Goal: Communication & Community: Participate in discussion

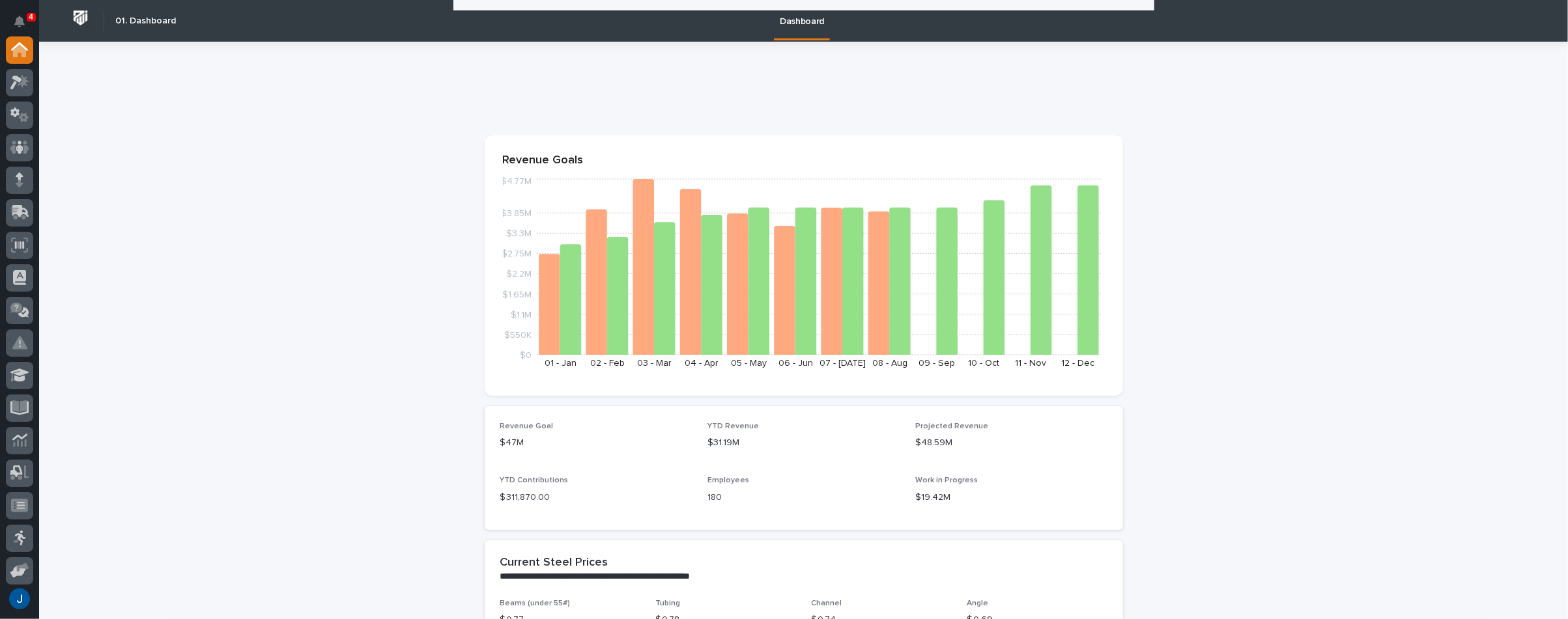
scroll to position [456, 0]
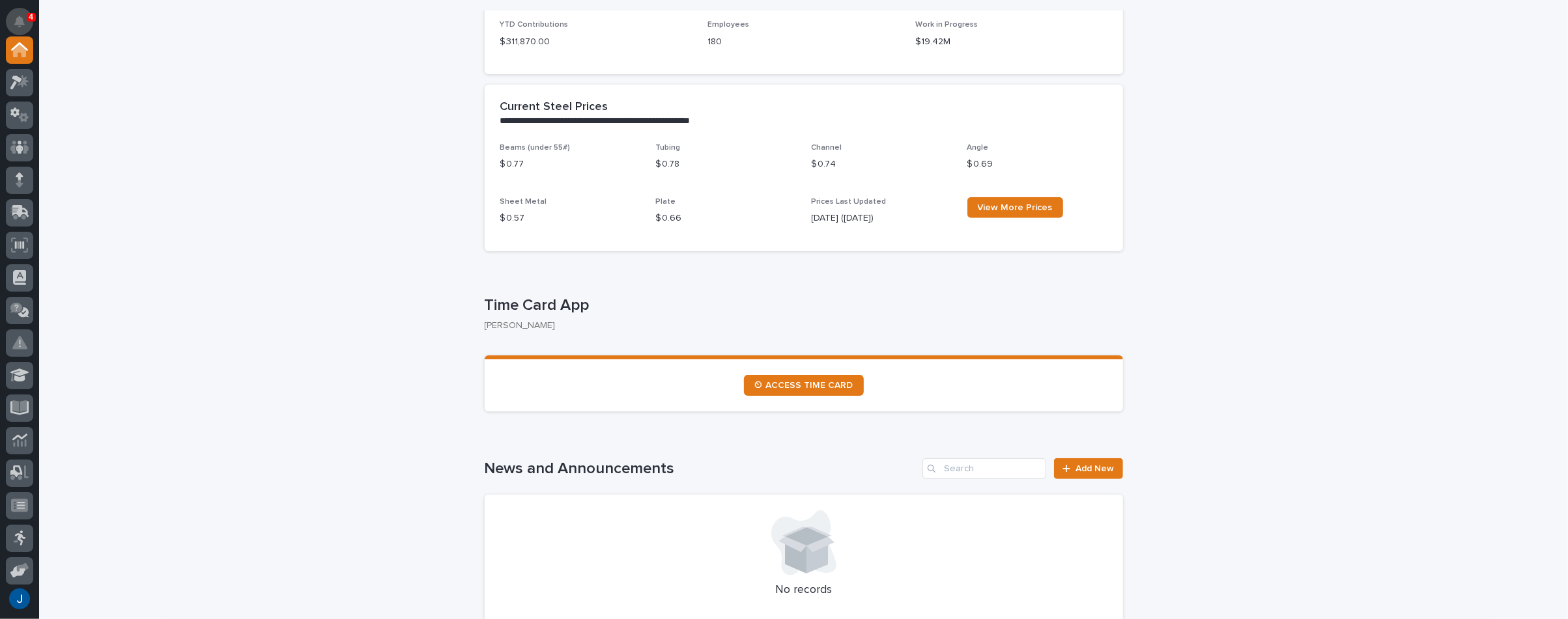
click at [21, 20] on icon "Notifications" at bounding box center [19, 21] width 10 height 12
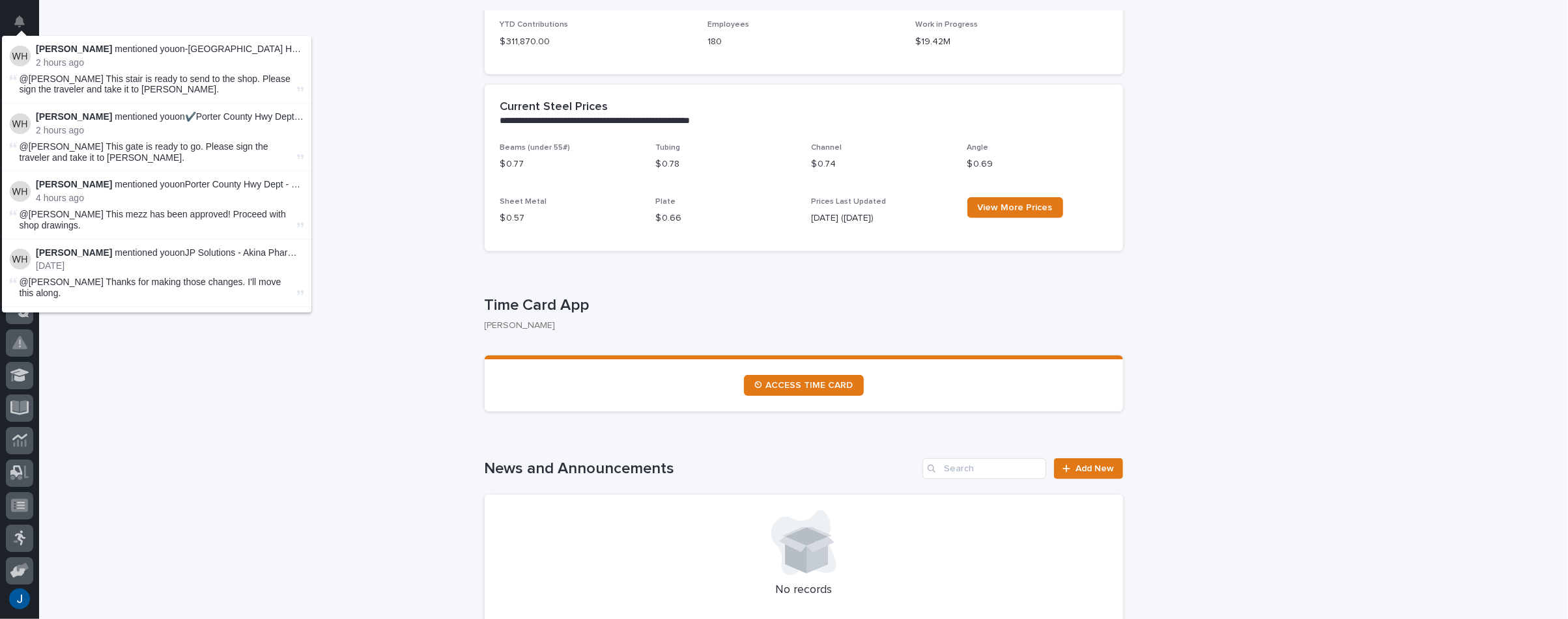
click at [132, 88] on span "@Jamey Jodway This stair is ready to send to the shop. Please sign the traveler…" at bounding box center [155, 84] width 271 height 21
click at [103, 117] on strong "[PERSON_NAME]" at bounding box center [73, 116] width 76 height 10
click at [68, 153] on span "@Jamey Jodway This gate is ready to go. Please sign the traveler and take it to…" at bounding box center [144, 151] width 249 height 21
click at [82, 53] on strong "[PERSON_NAME]" at bounding box center [73, 49] width 76 height 10
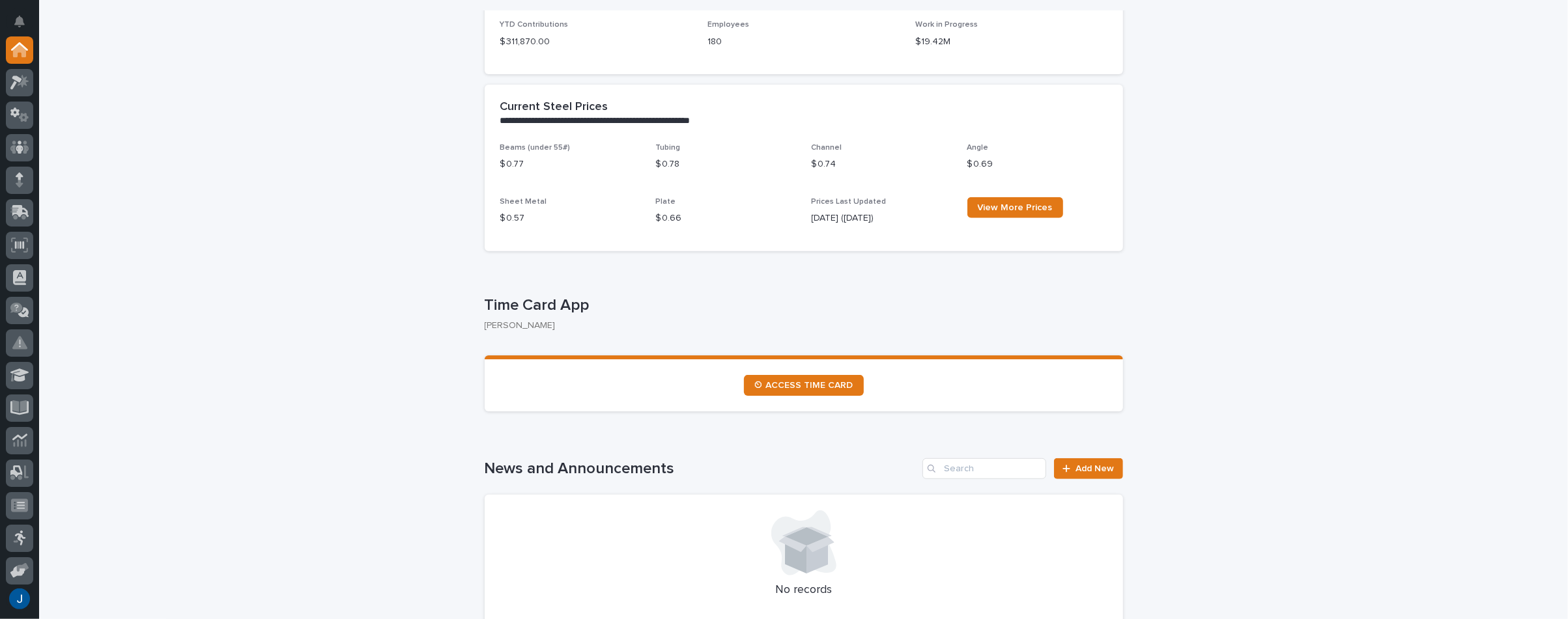
click at [23, 117] on icon at bounding box center [20, 115] width 19 height 15
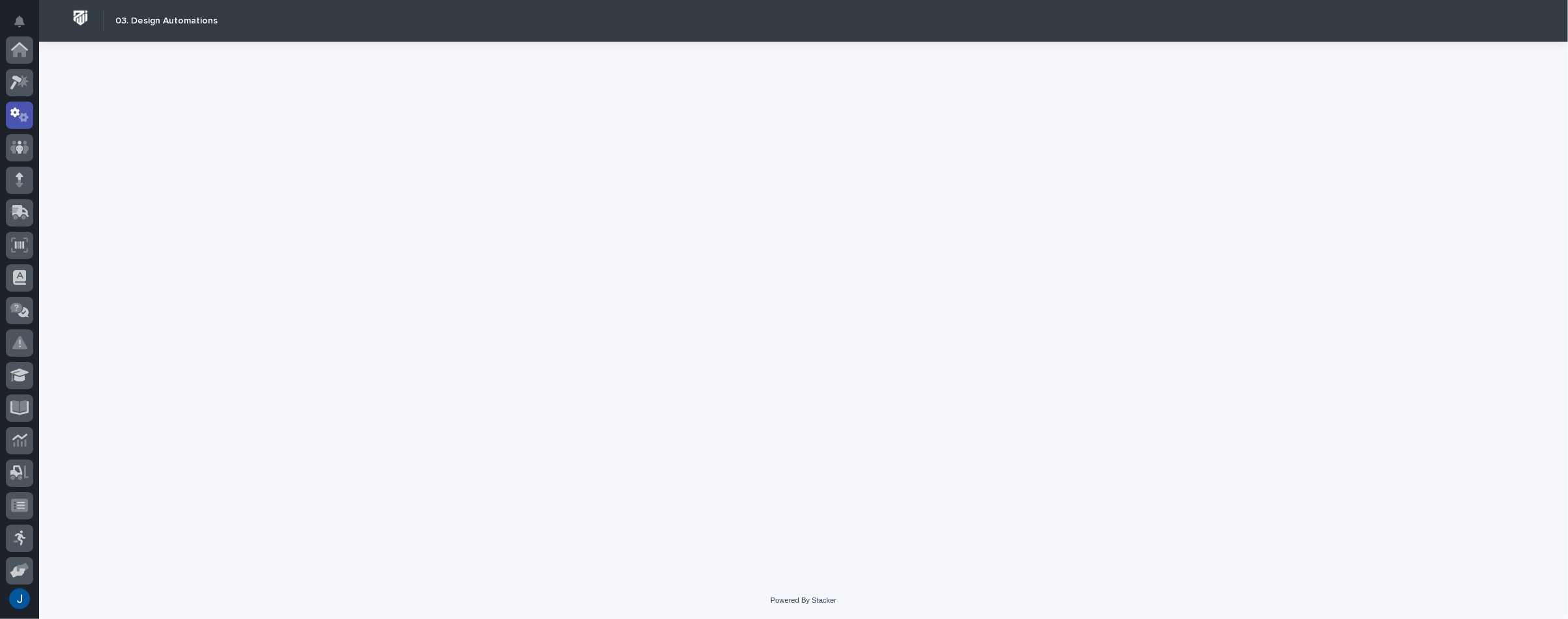
scroll to position [65, 0]
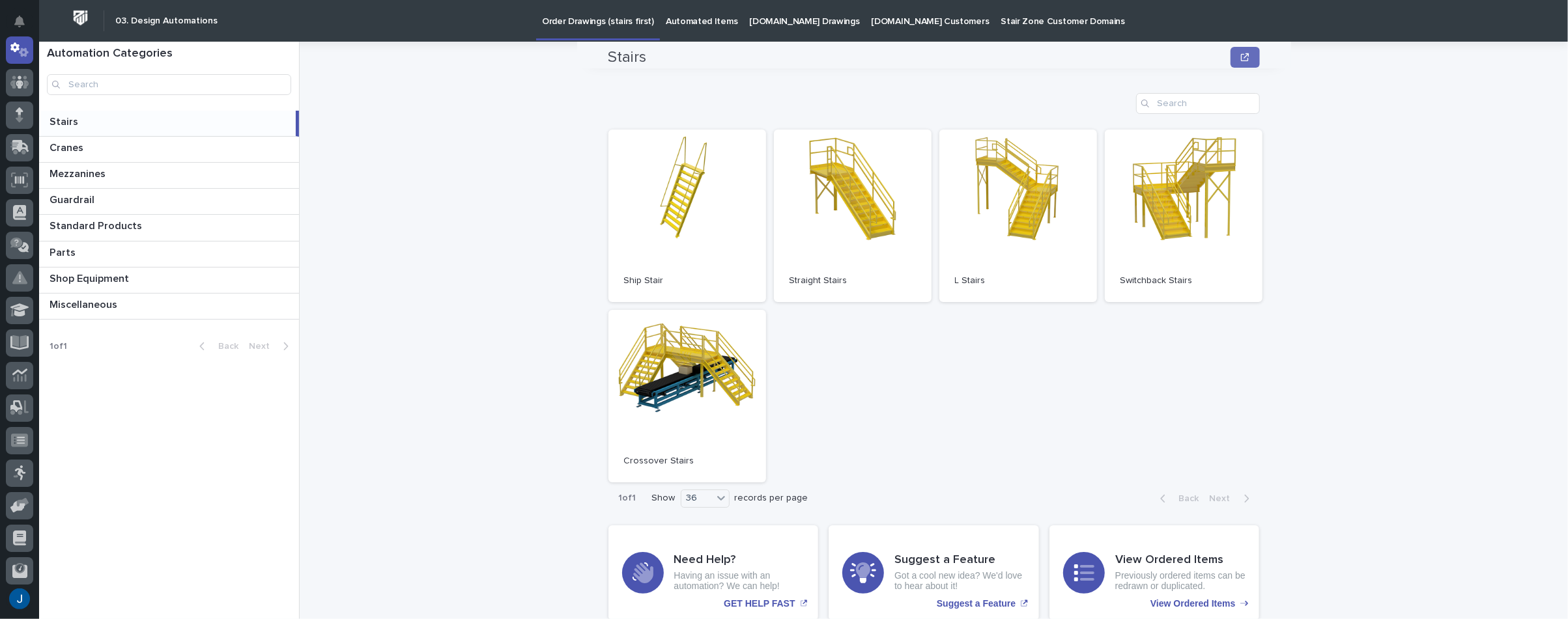
scroll to position [51, 0]
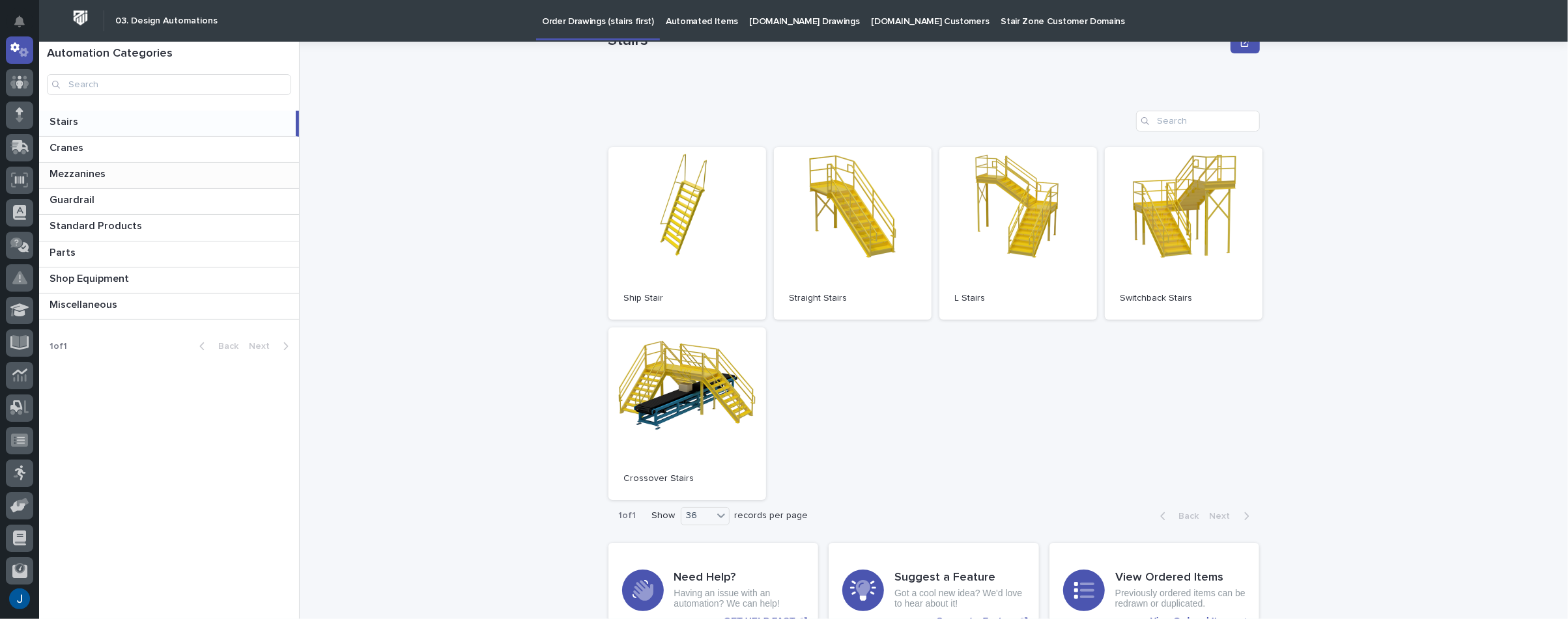
click at [88, 170] on p "Mezzanines" at bounding box center [79, 173] width 59 height 15
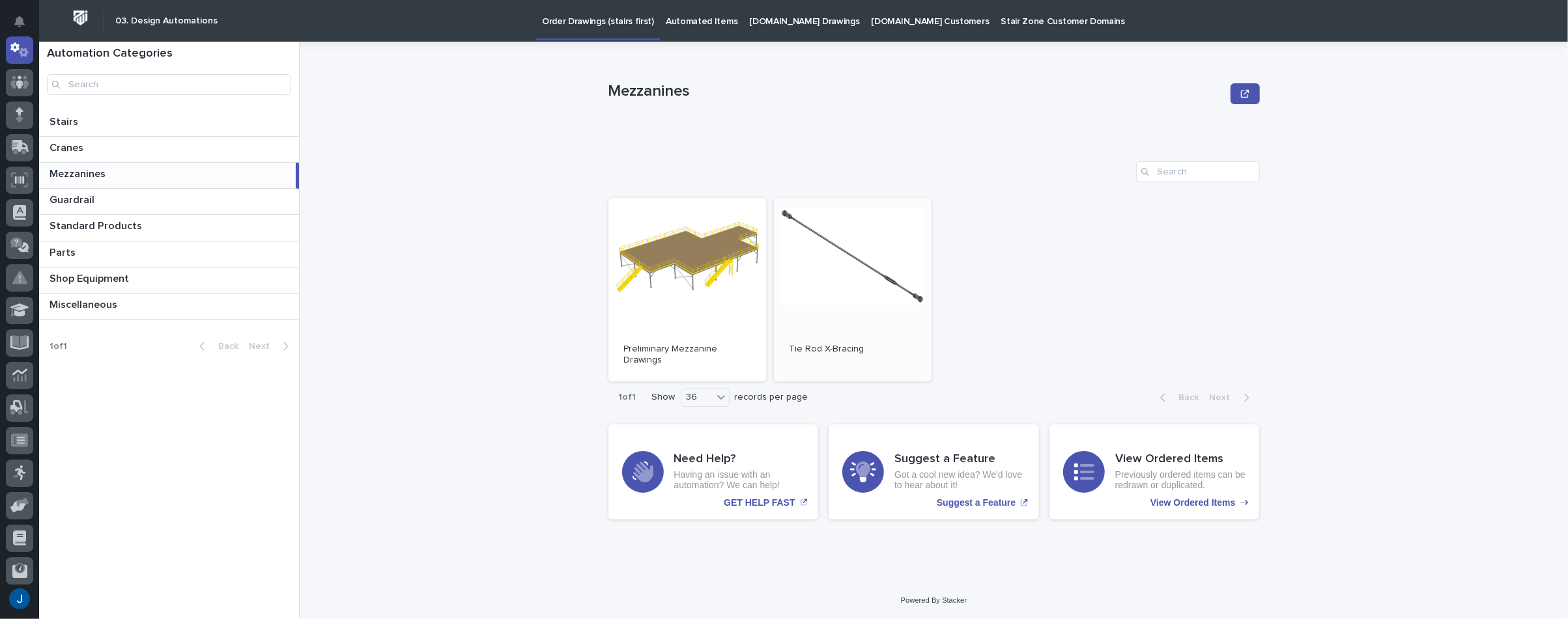
click at [857, 247] on link "Open" at bounding box center [853, 290] width 158 height 184
click at [450, 170] on div "Mezzanines Mezzanines Sorry, there was an error saving your record. Please try …" at bounding box center [941, 330] width 1253 height 578
click at [27, 50] on icon at bounding box center [20, 50] width 19 height 15
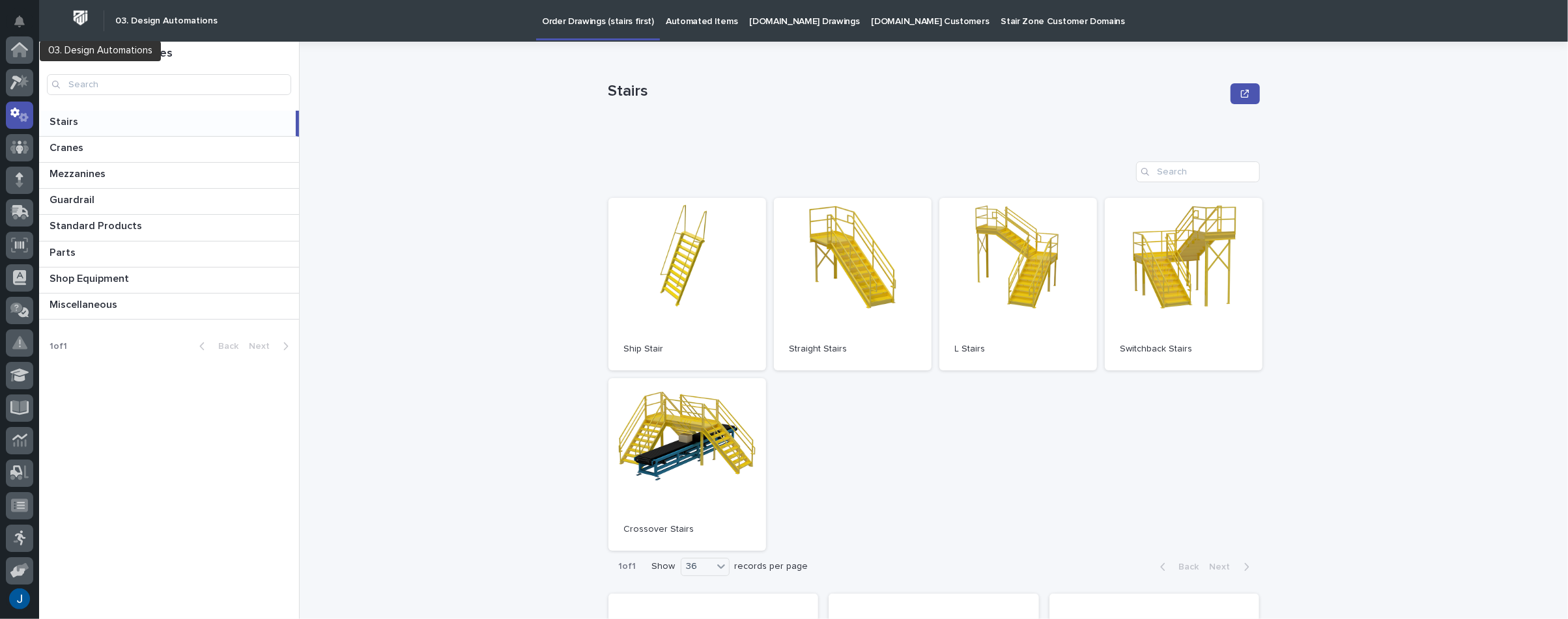
scroll to position [65, 0]
click at [674, 21] on p "Automated Items" at bounding box center [701, 14] width 72 height 27
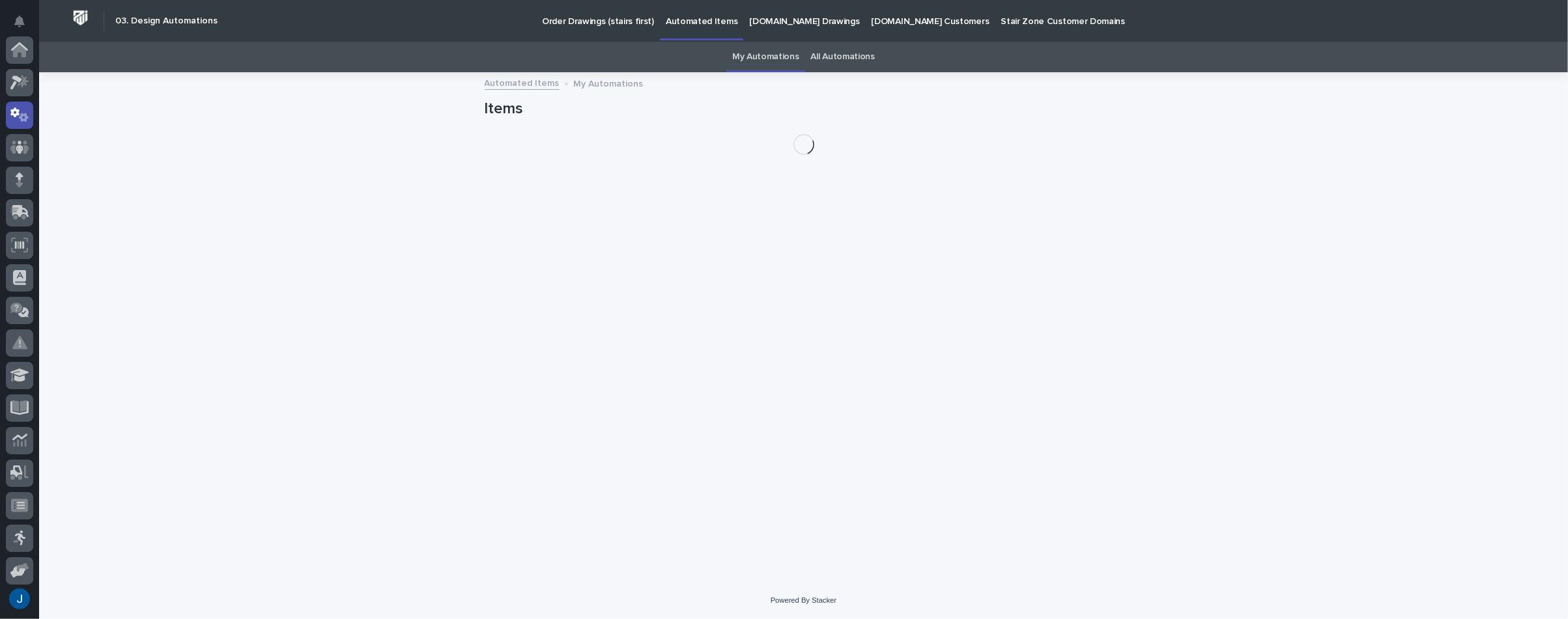
scroll to position [65, 0]
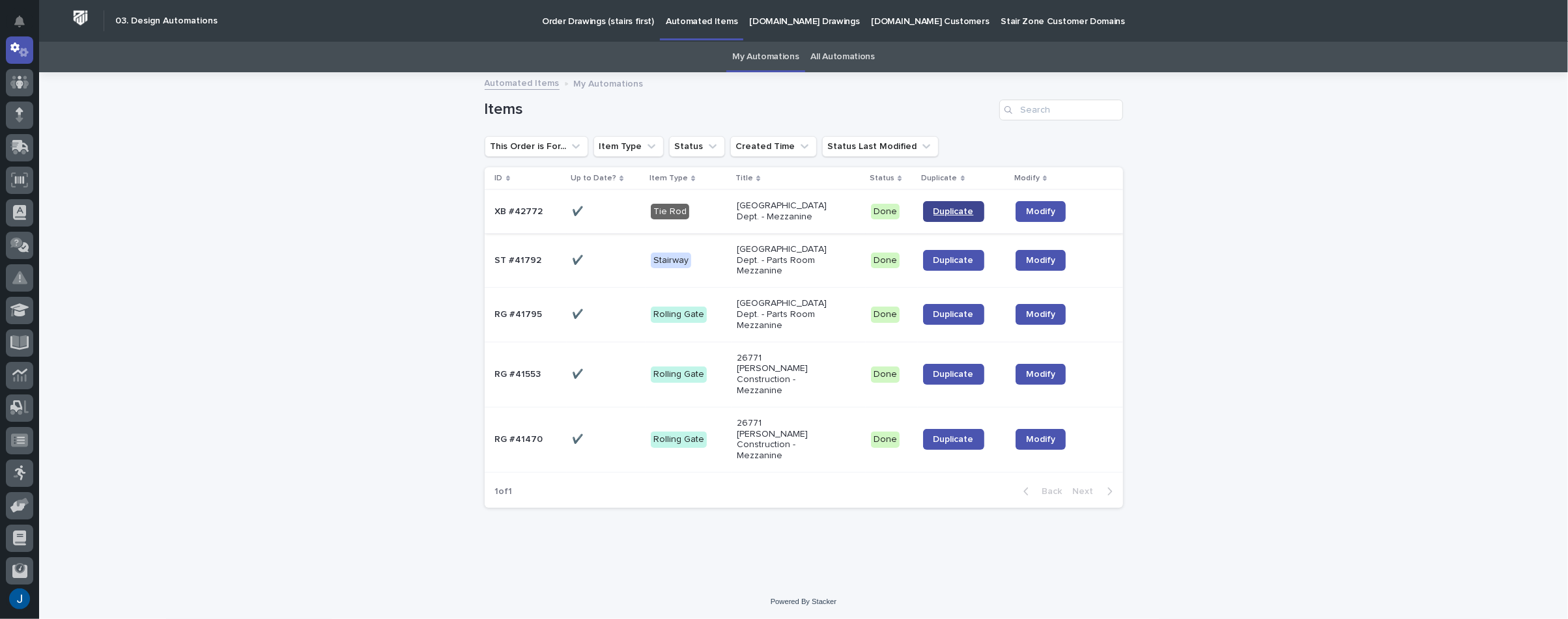
click at [950, 207] on span "Duplicate" at bounding box center [953, 211] width 40 height 9
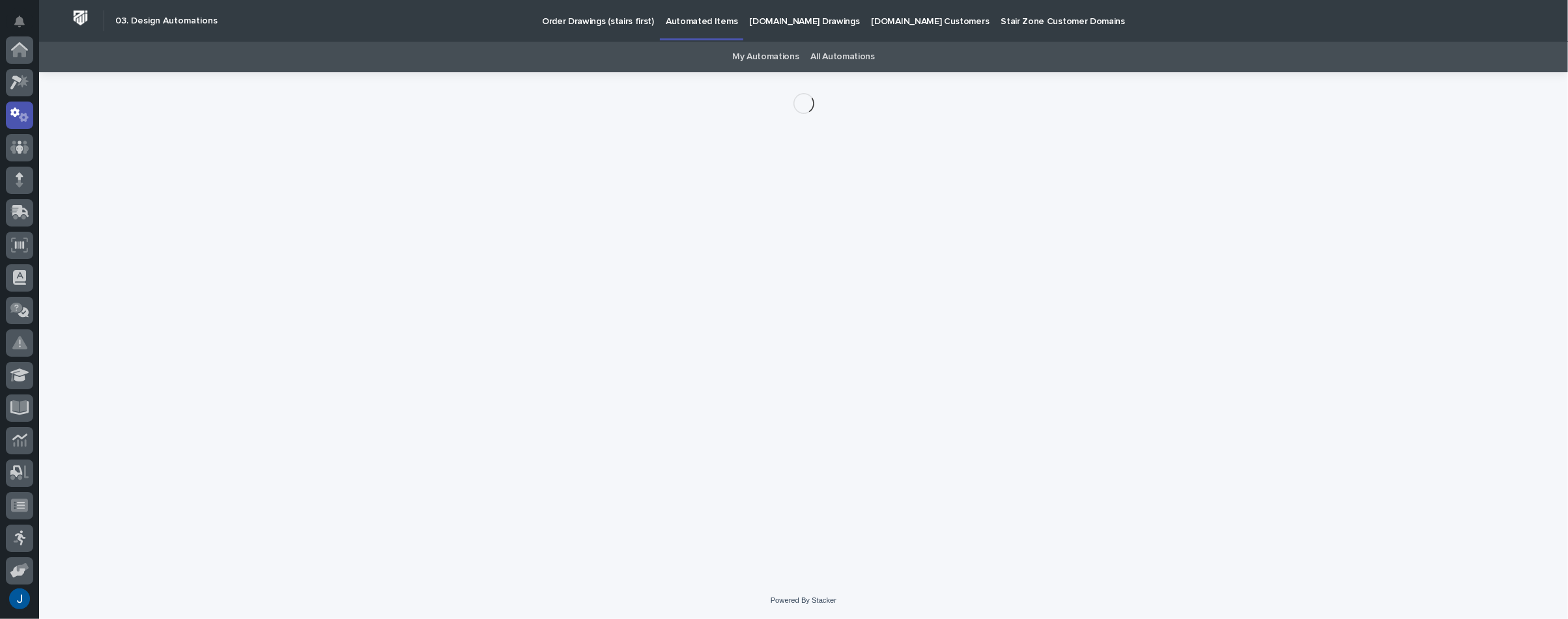
scroll to position [65, 0]
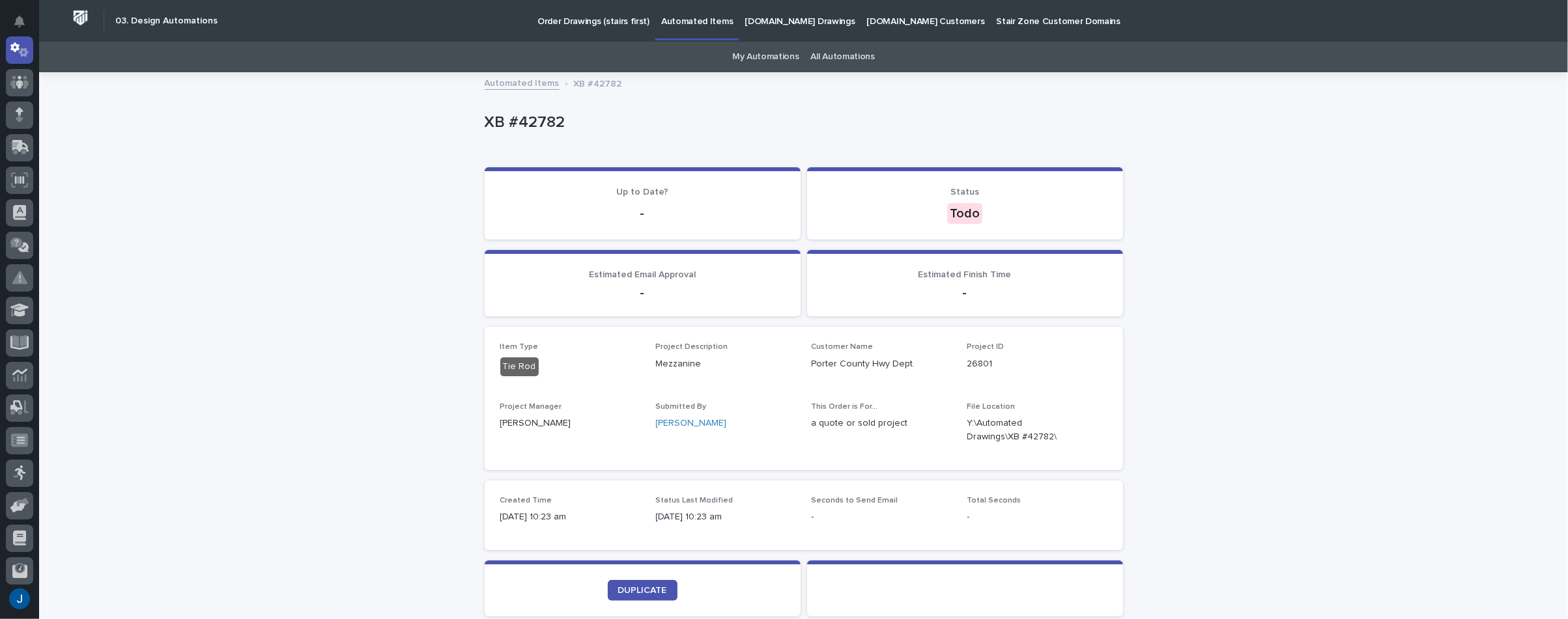
click at [577, 22] on p "Order Drawings (stairs first)" at bounding box center [593, 14] width 112 height 27
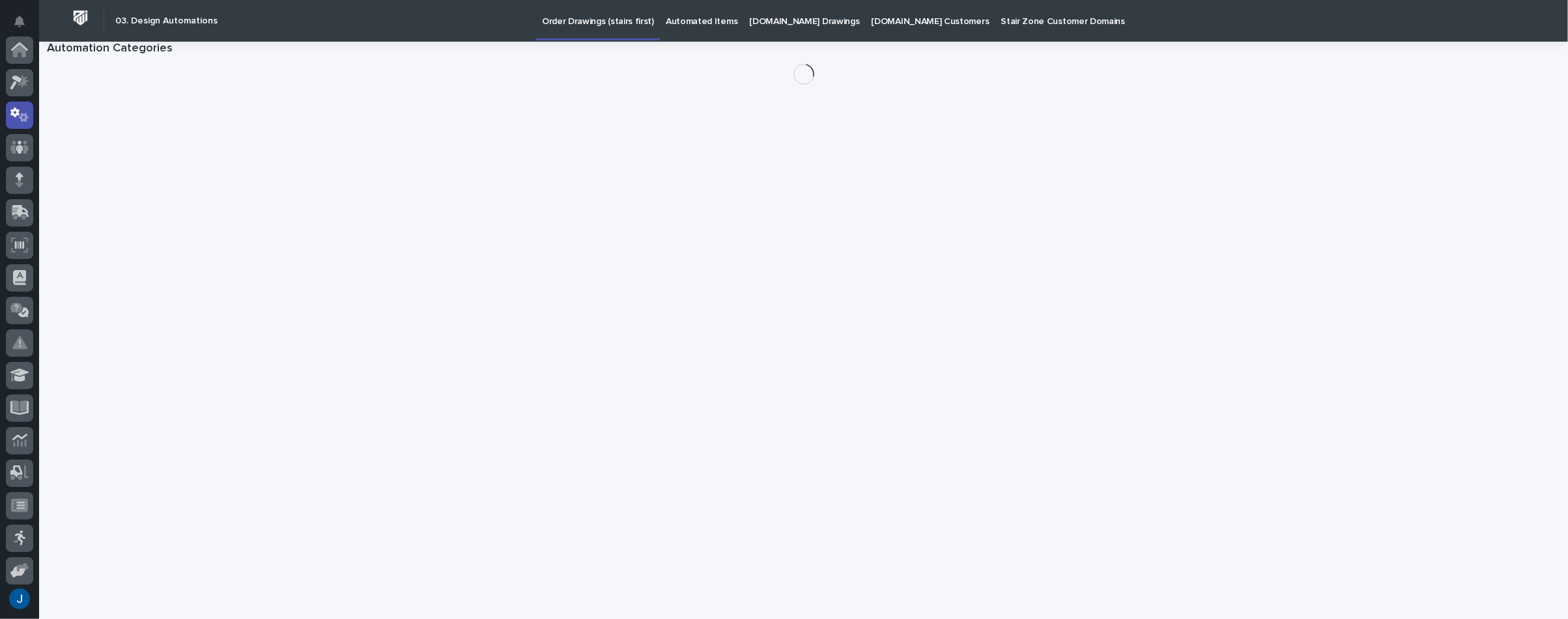
scroll to position [65, 0]
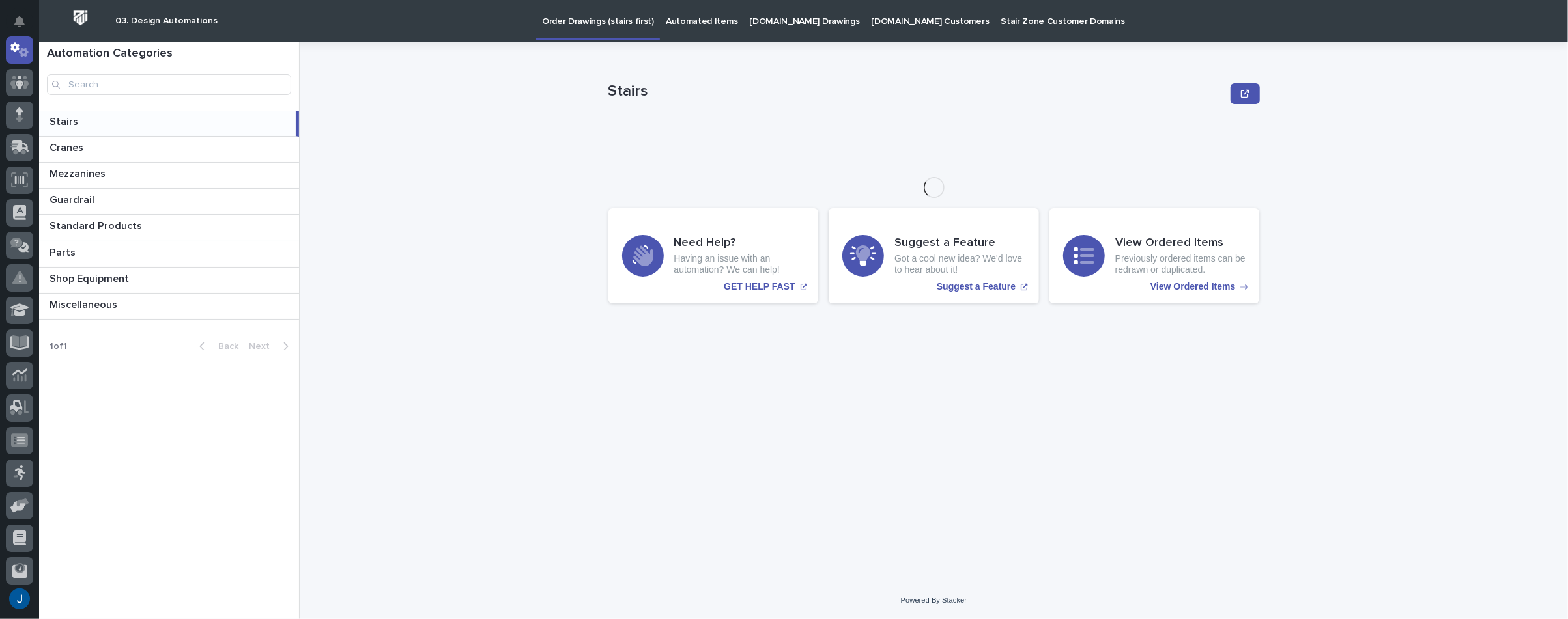
click at [692, 23] on p "Automated Items" at bounding box center [701, 14] width 72 height 27
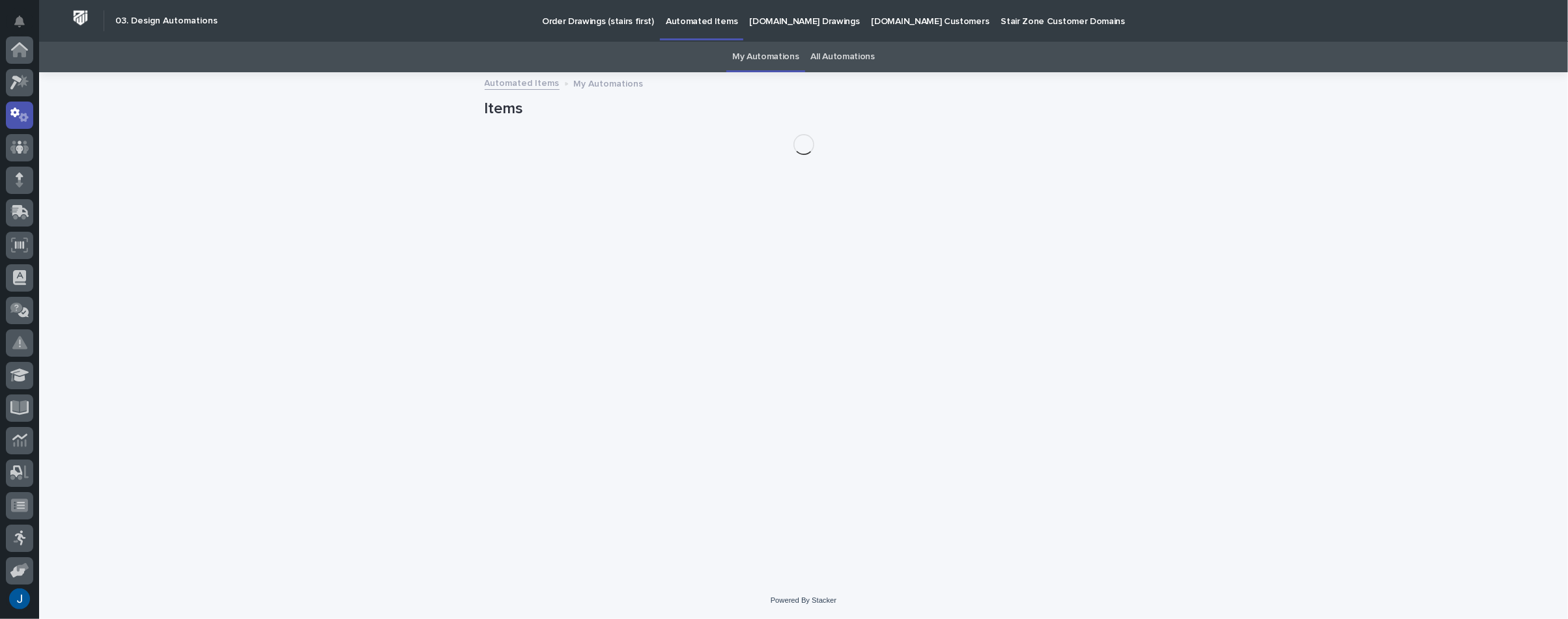
scroll to position [65, 0]
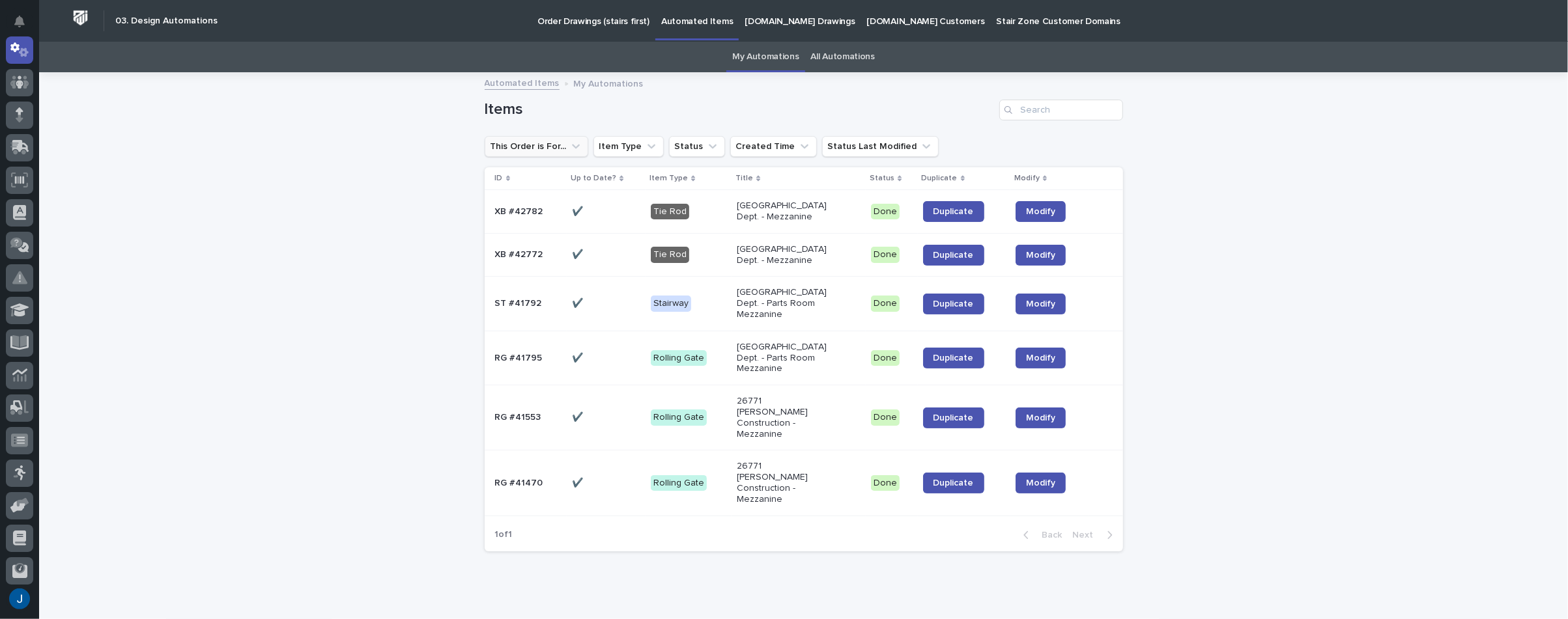
click at [508, 143] on button "This Order is For..." at bounding box center [536, 147] width 104 height 21
click at [395, 160] on div "Loading... Saving… Loading... Saving… Items This Order is For... is any of a qu…" at bounding box center [804, 350] width 1529 height 554
click at [173, 195] on div "Loading... Saving… Loading... Saving… Items This Order is For... Item Type Stat…" at bounding box center [804, 350] width 1529 height 554
click at [561, 25] on p "Order Drawings (stairs first)" at bounding box center [593, 14] width 112 height 27
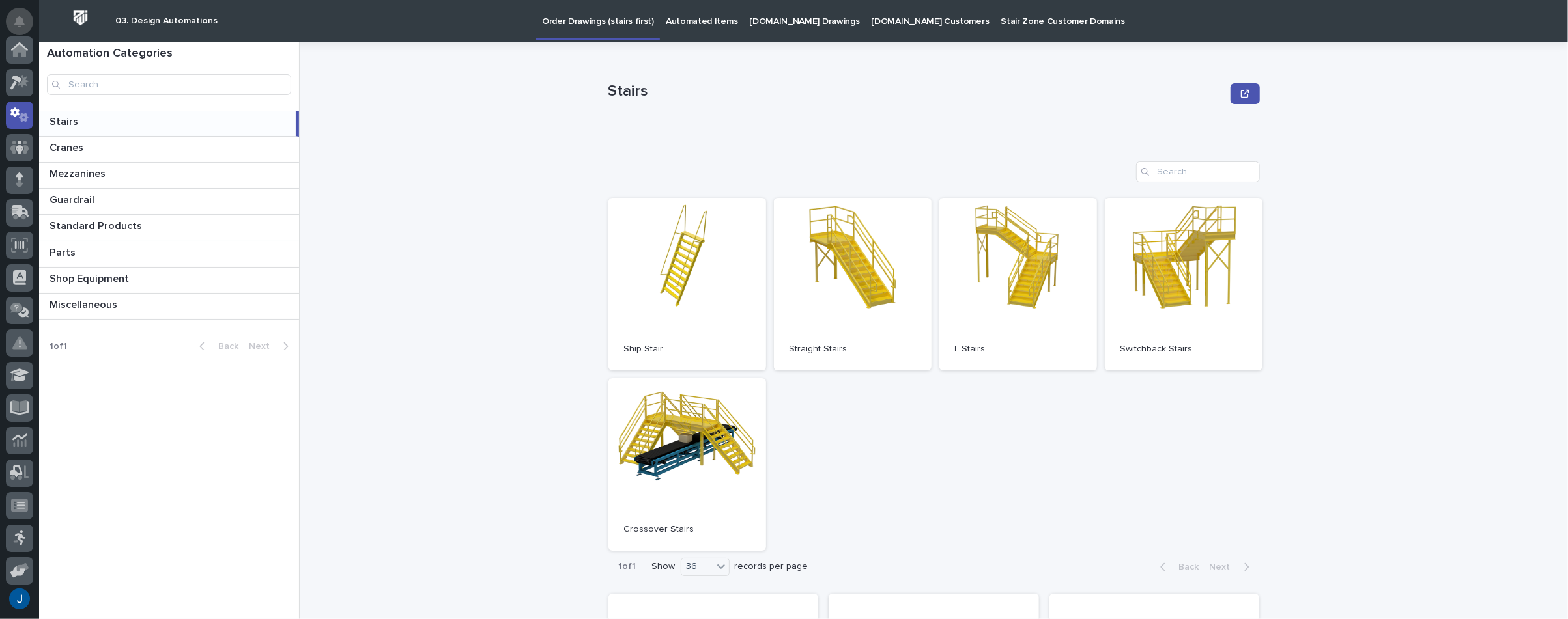
click at [21, 20] on icon "Notifications" at bounding box center [19, 21] width 10 height 12
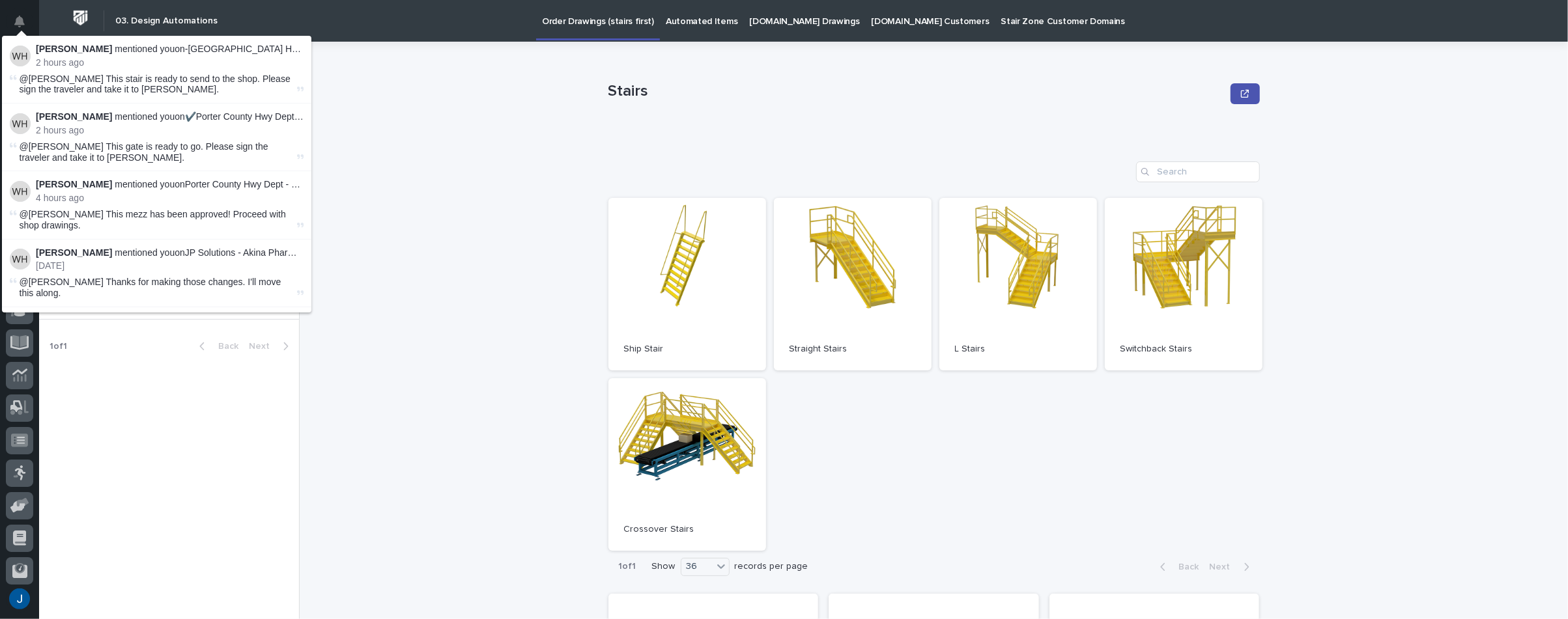
drag, startPoint x: 459, startPoint y: 179, endPoint x: 418, endPoint y: 161, distance: 44.8
click at [459, 178] on div "Stairs Stairs Sorry, there was an error saving your record. Please try again. P…" at bounding box center [941, 330] width 1253 height 578
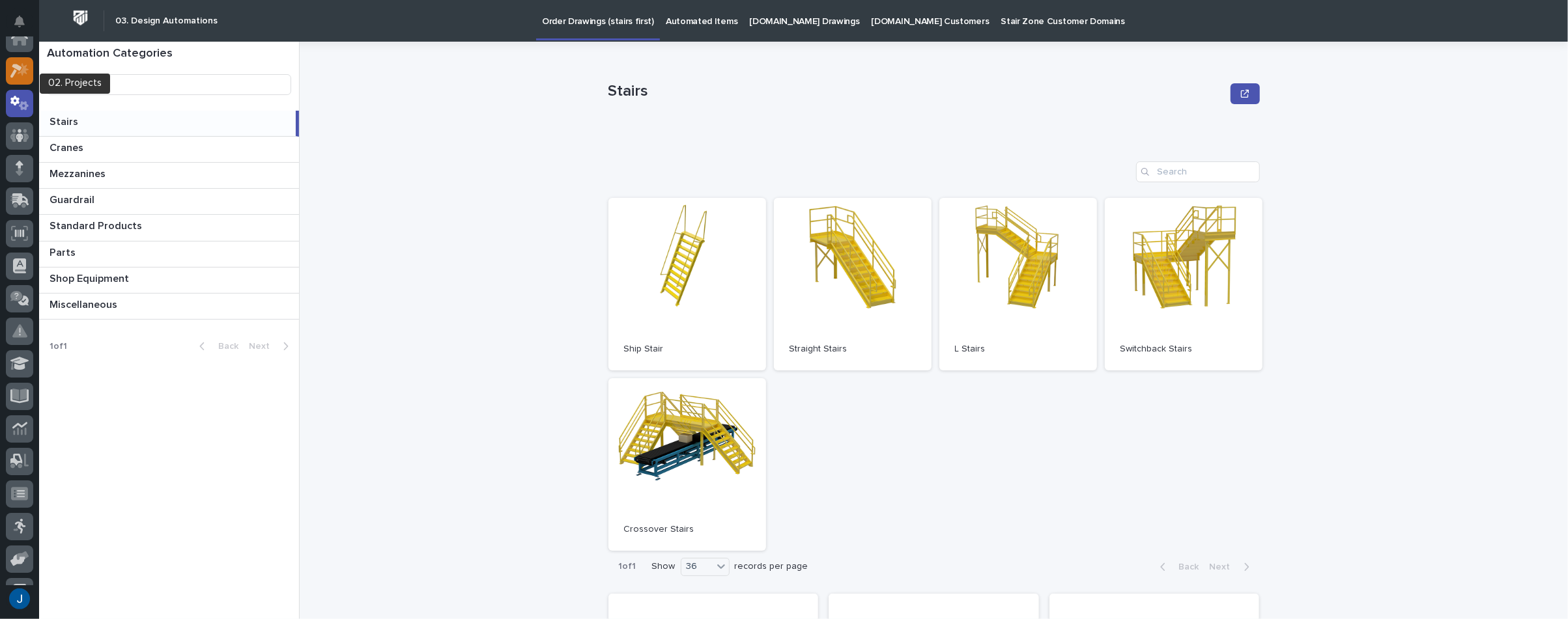
scroll to position [0, 0]
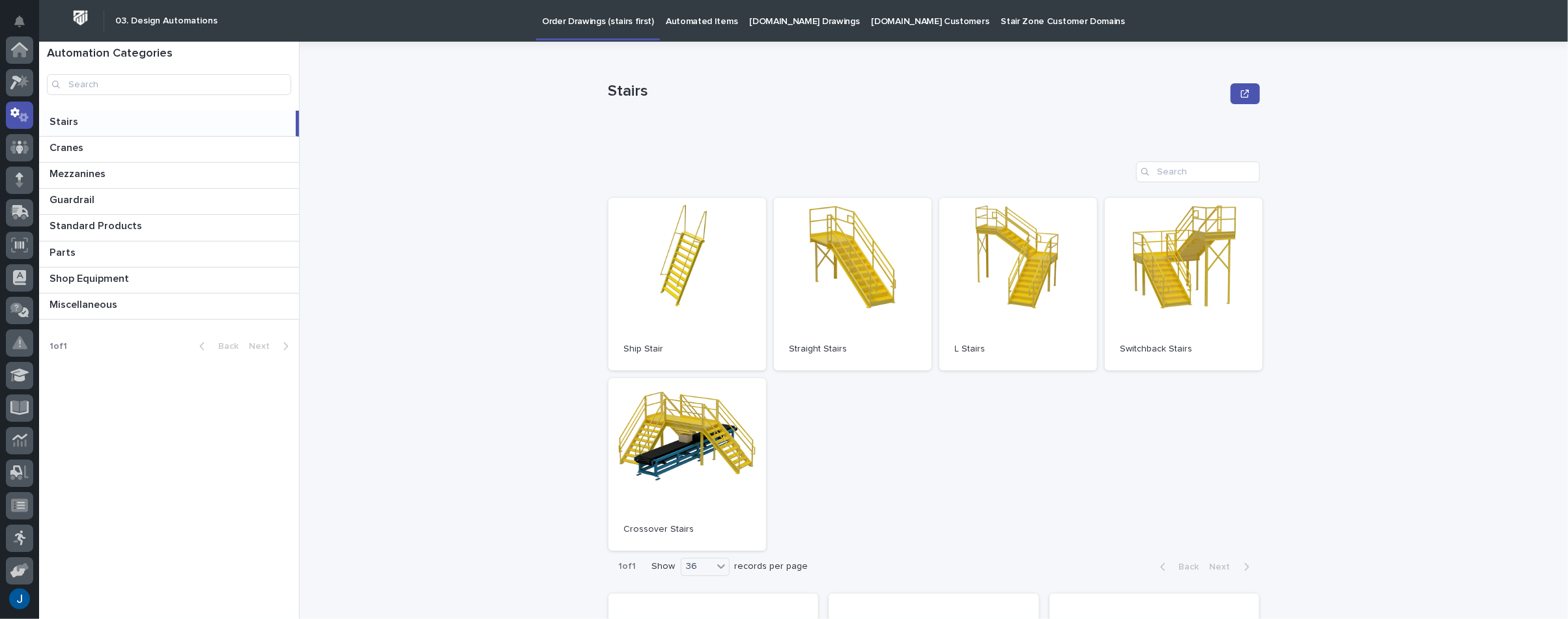
click at [83, 15] on img at bounding box center [80, 18] width 24 height 24
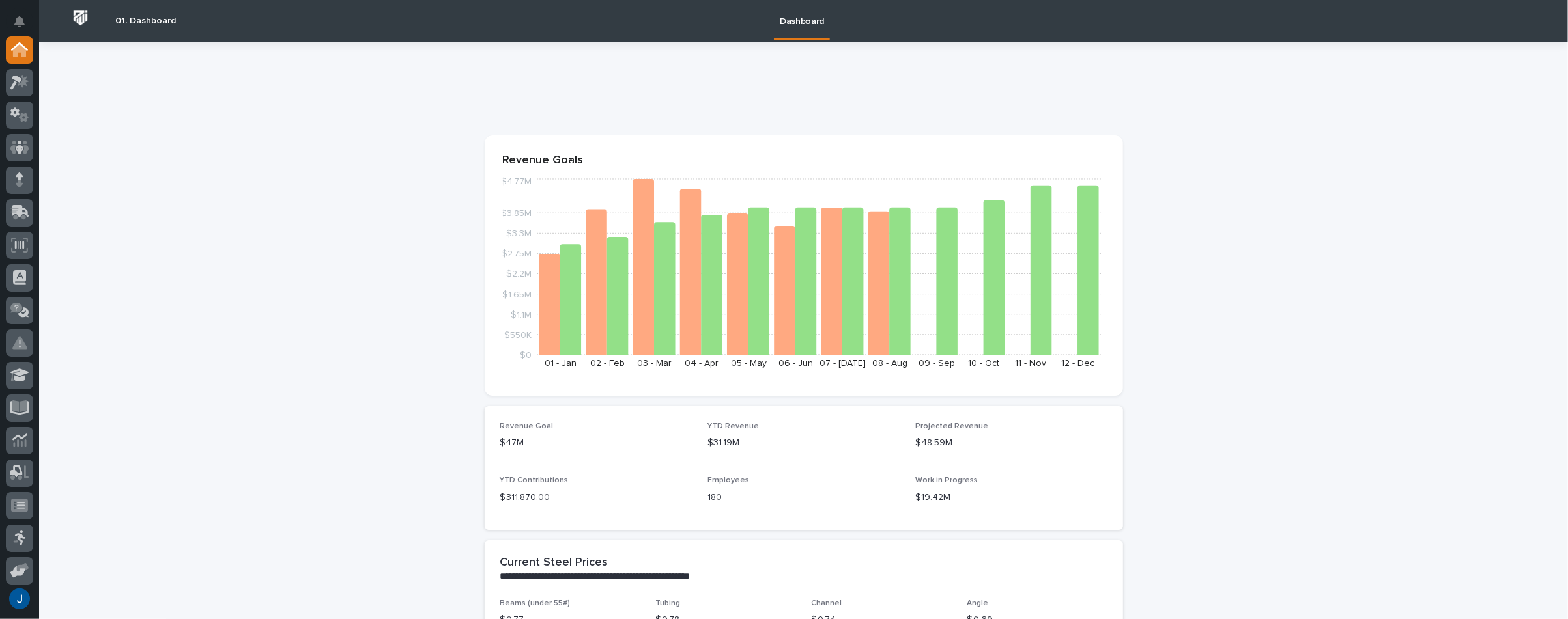
drag, startPoint x: 141, startPoint y: 134, endPoint x: 136, endPoint y: 126, distance: 9.4
click at [27, 82] on icon at bounding box center [20, 82] width 19 height 15
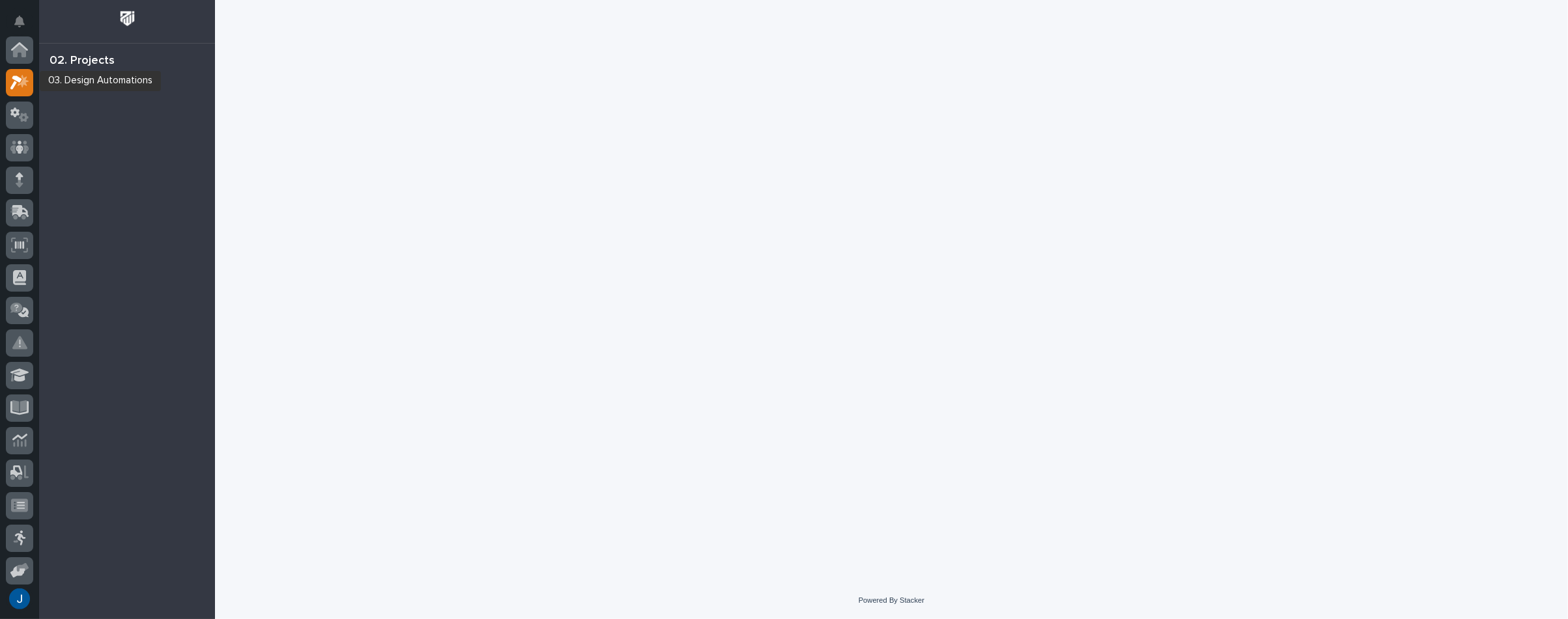
scroll to position [33, 0]
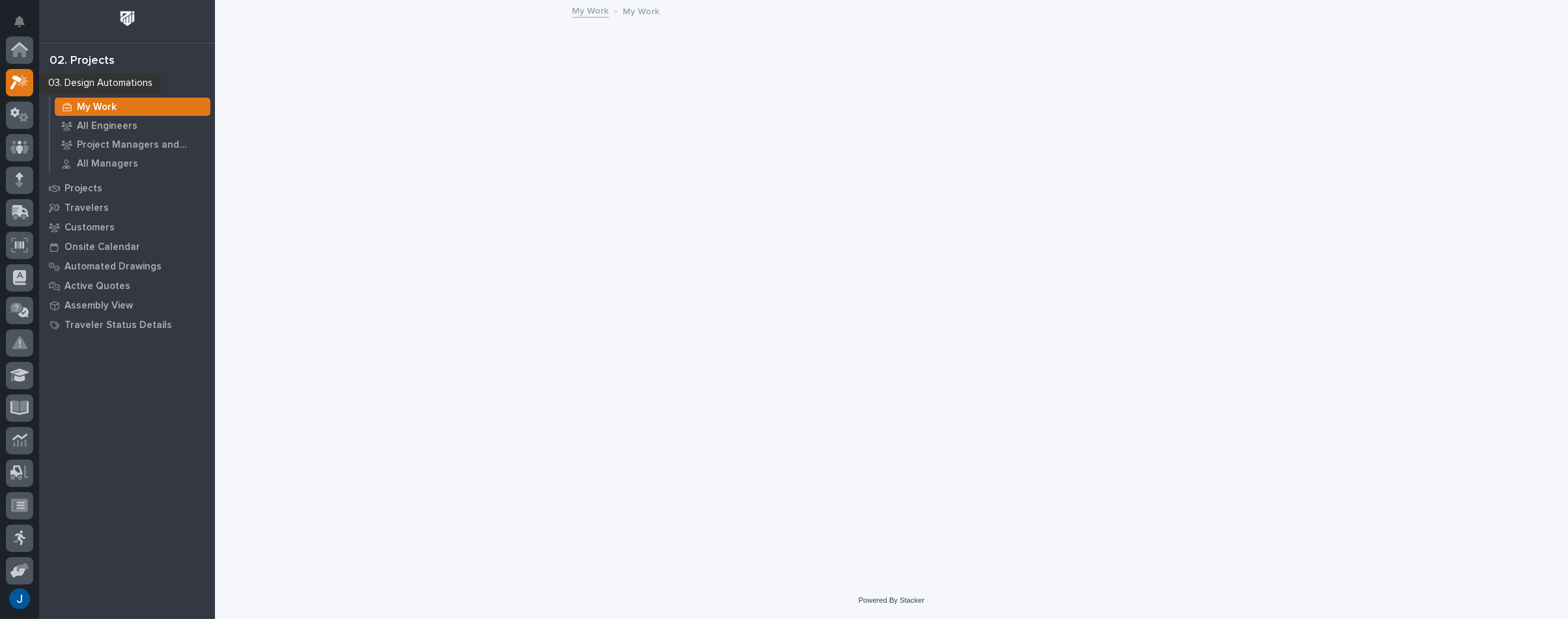
scroll to position [33, 0]
click at [71, 99] on div "My Work" at bounding box center [132, 107] width 156 height 19
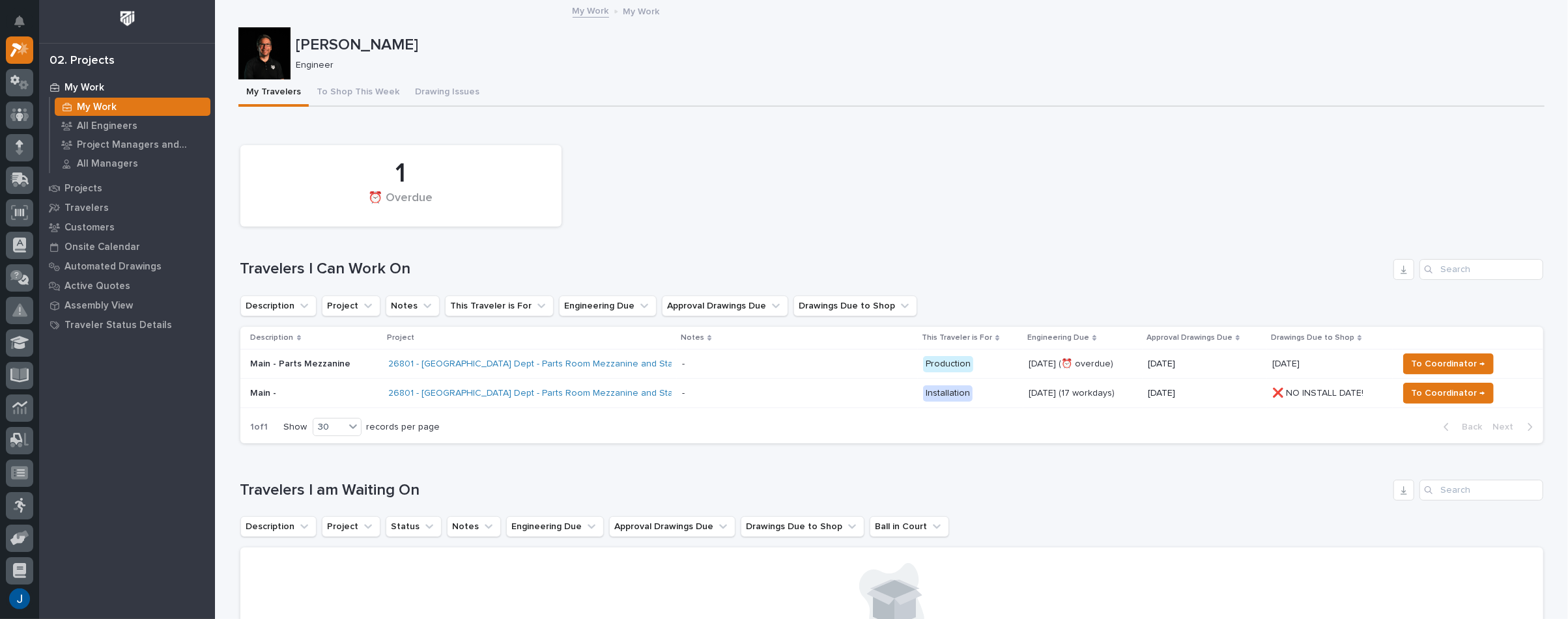
click at [266, 365] on p "Main - Parts Mezzanine" at bounding box center [315, 364] width 128 height 11
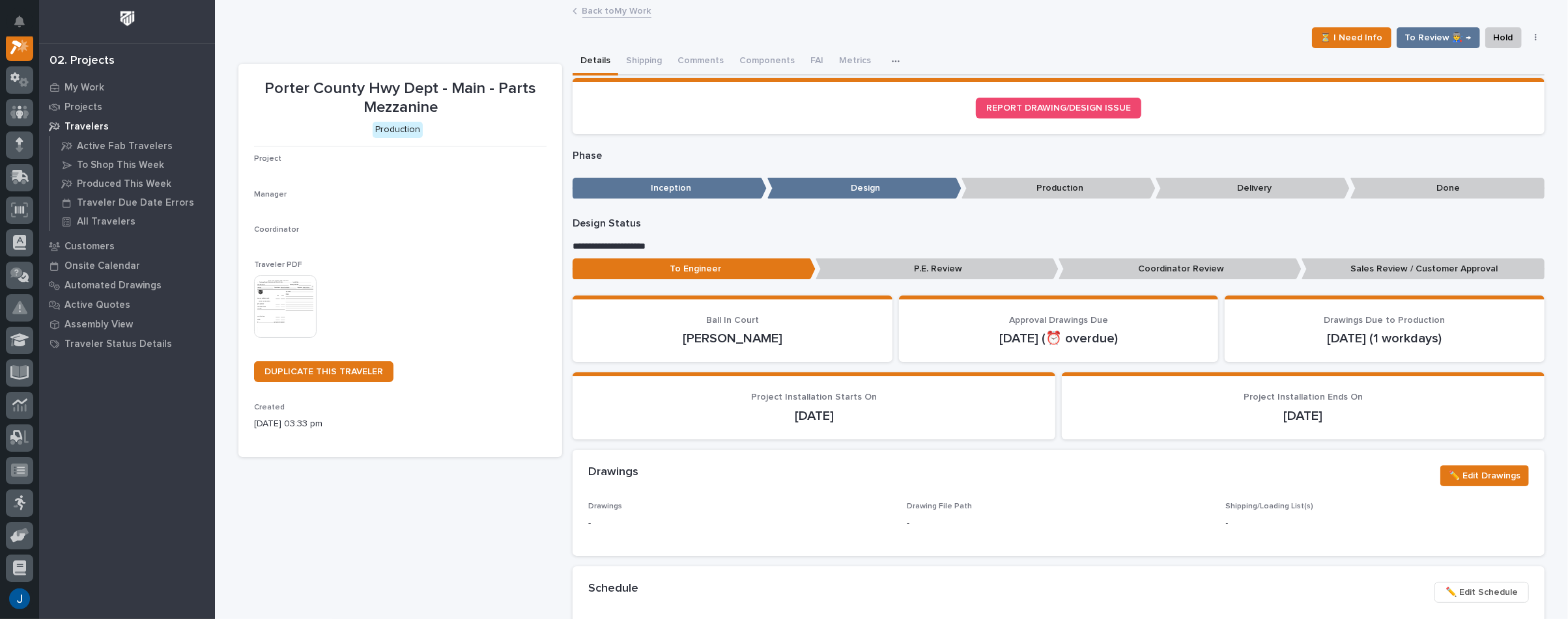
scroll to position [33, 0]
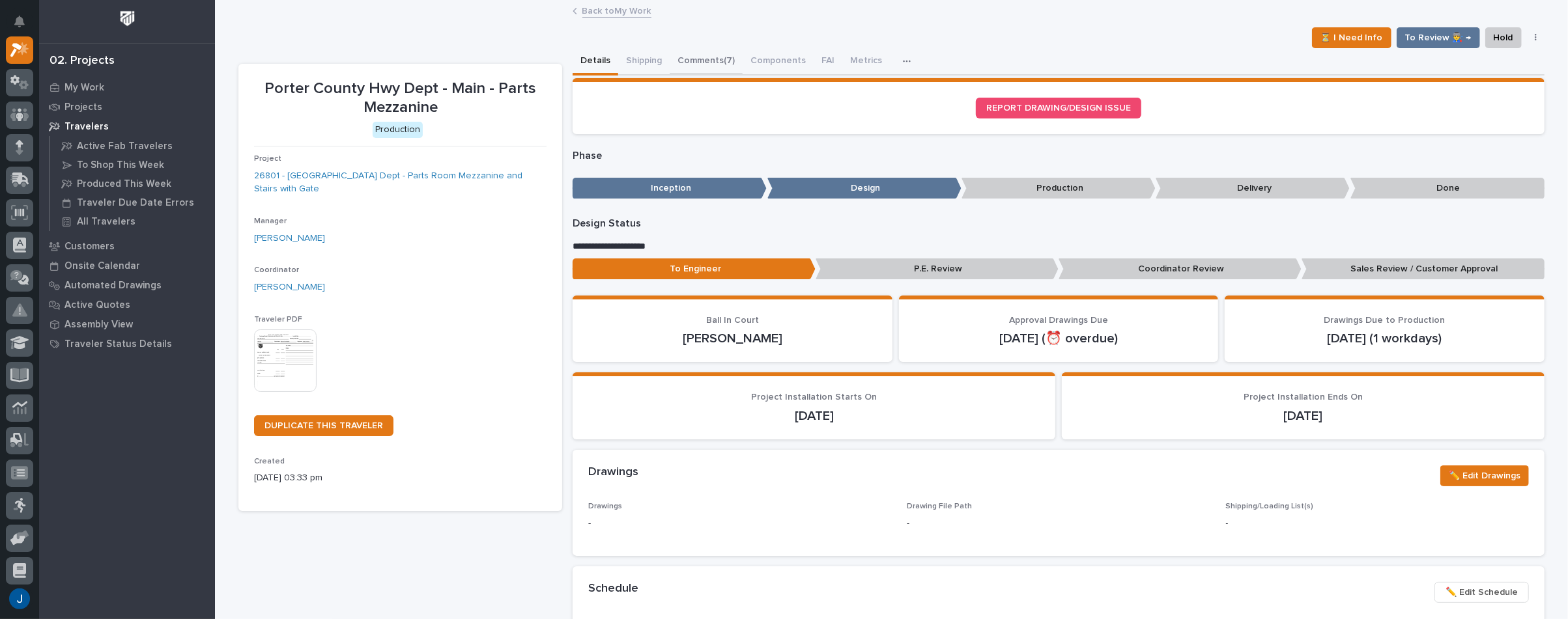
drag, startPoint x: 701, startPoint y: 58, endPoint x: 701, endPoint y: 51, distance: 7.0
click at [701, 51] on button "Comments (7)" at bounding box center [706, 62] width 73 height 27
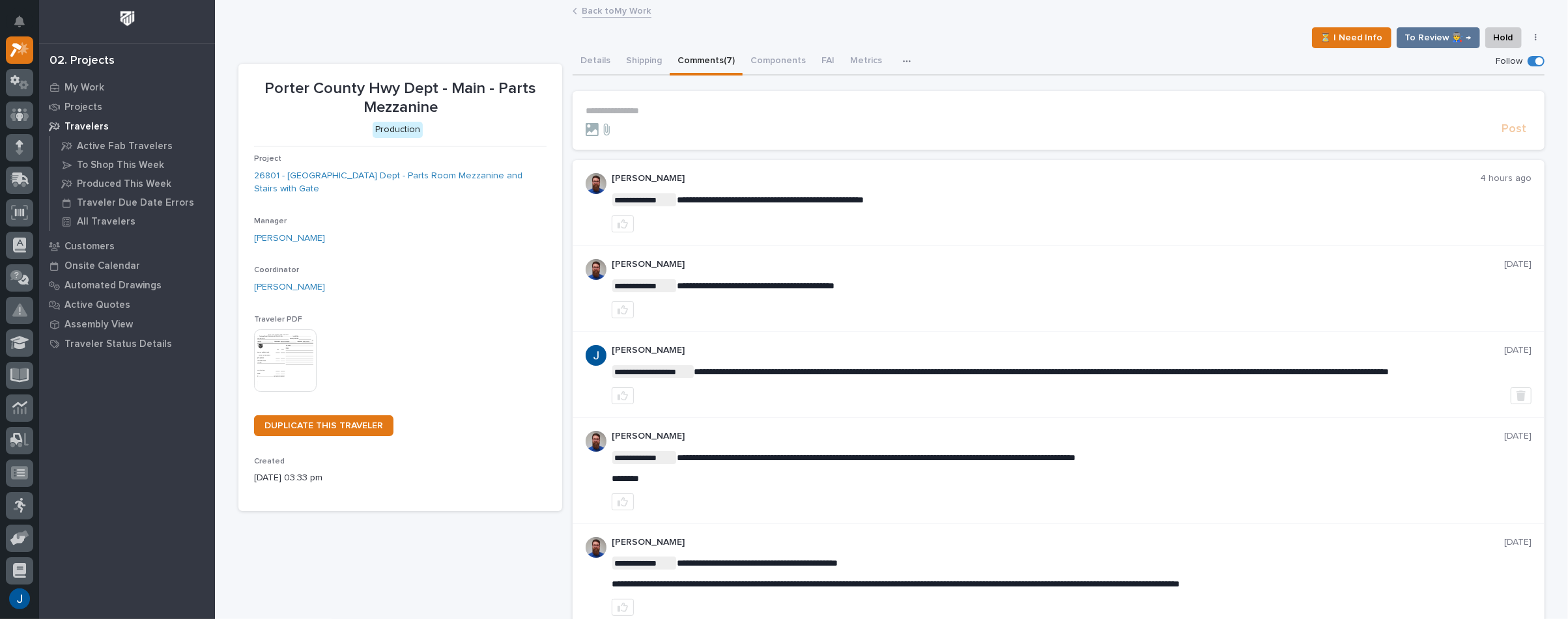
click at [920, 235] on div "**********" at bounding box center [1058, 203] width 972 height 86
click at [383, 232] on div "Jim Hartung" at bounding box center [400, 239] width 293 height 14
click at [755, 228] on div at bounding box center [1071, 223] width 919 height 17
click at [84, 85] on p "My Work" at bounding box center [84, 88] width 40 height 12
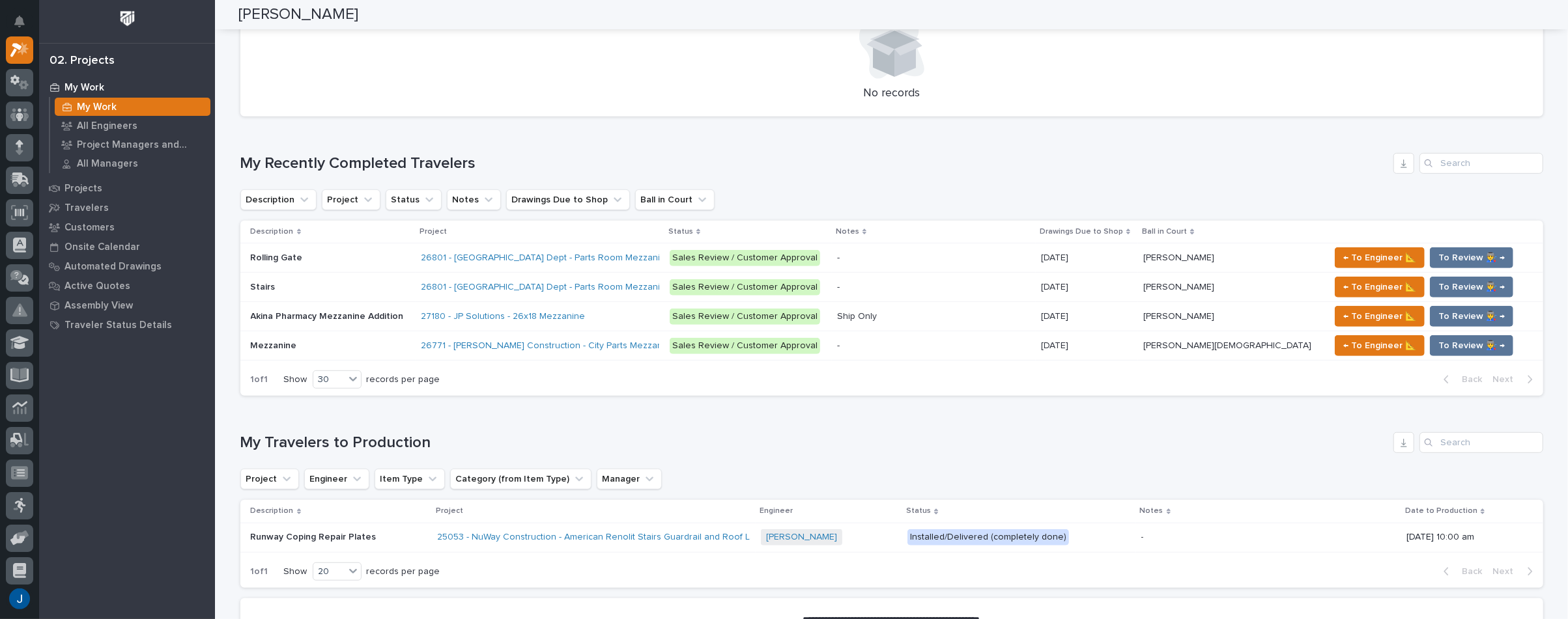
scroll to position [520, 0]
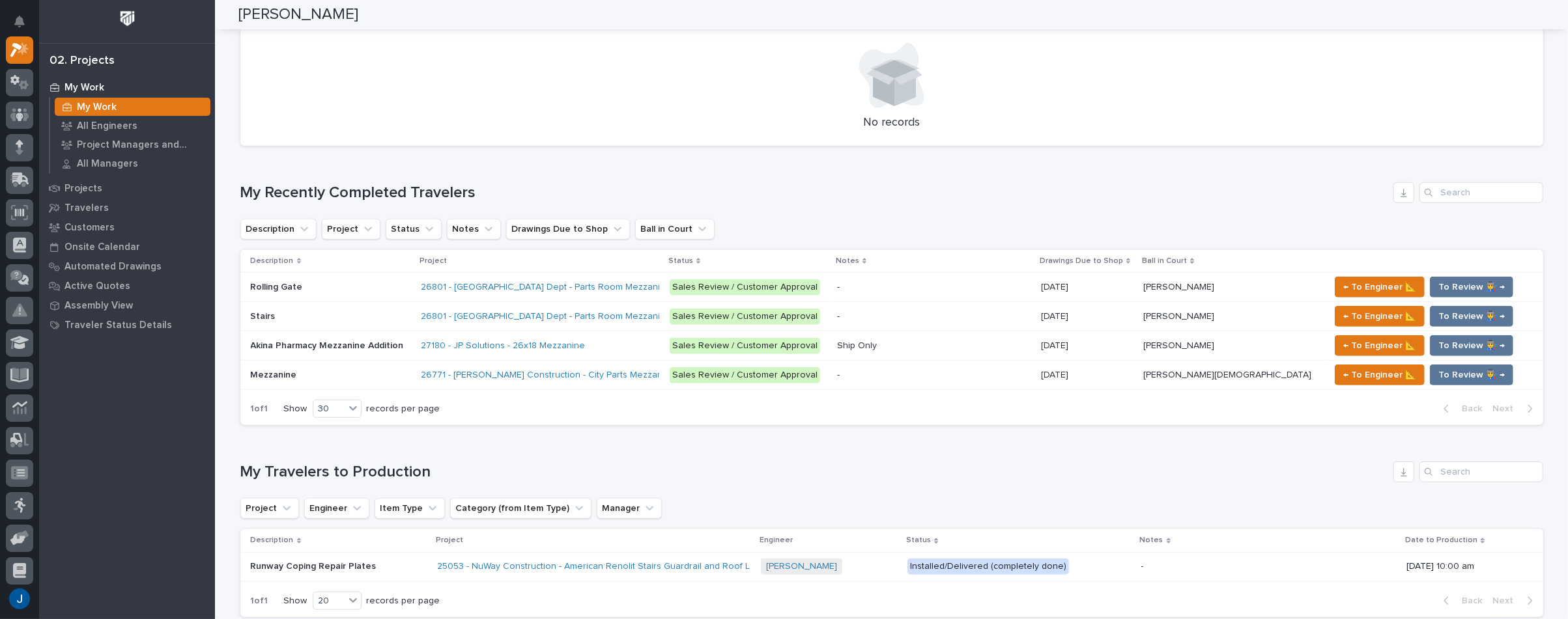
click at [265, 287] on p "Rolling Gate" at bounding box center [278, 287] width 55 height 14
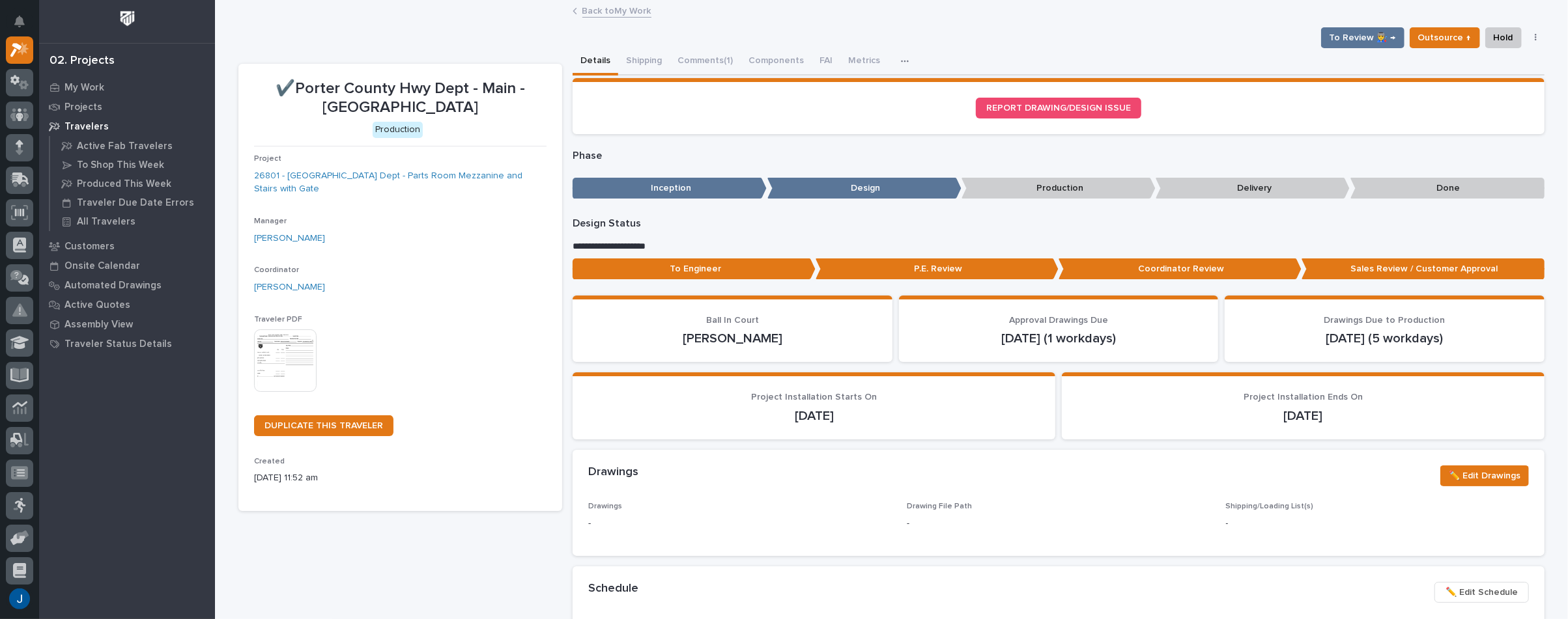
click at [75, 124] on p "Travelers" at bounding box center [86, 127] width 45 height 12
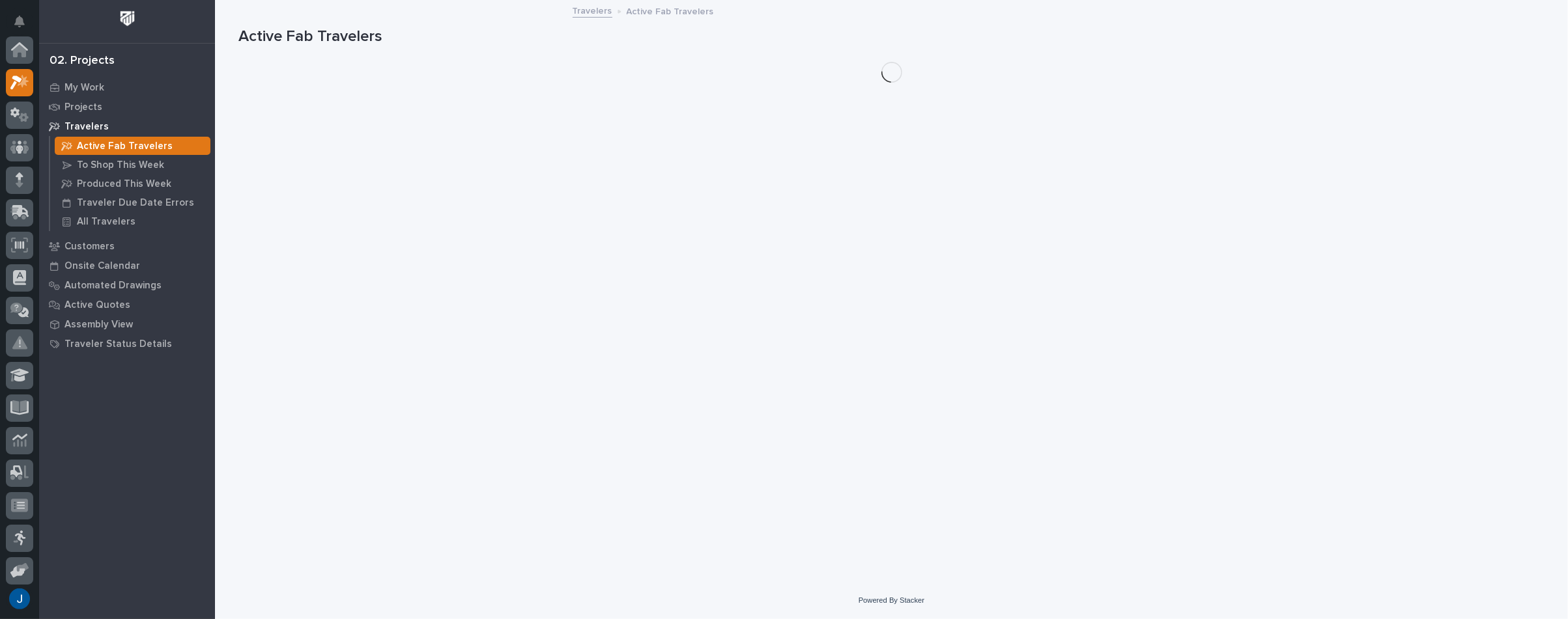
scroll to position [33, 0]
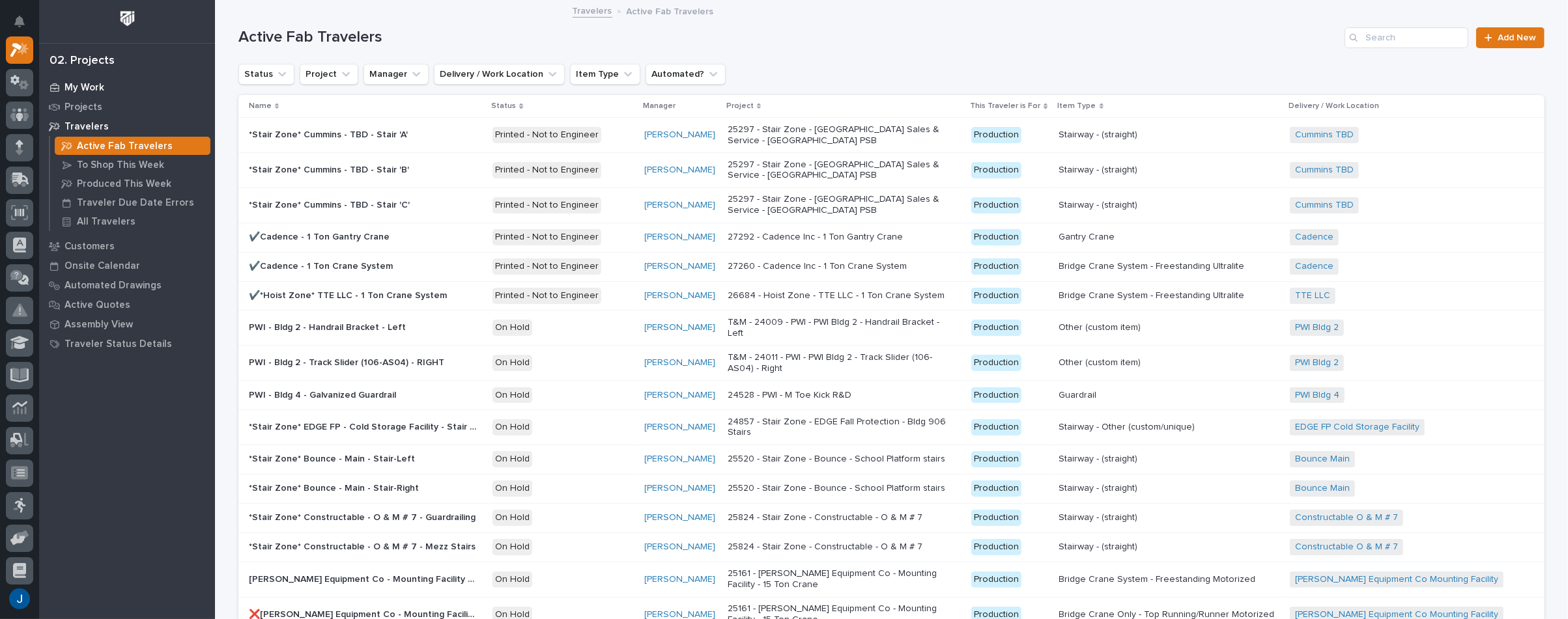
click at [71, 85] on p "My Work" at bounding box center [84, 88] width 40 height 12
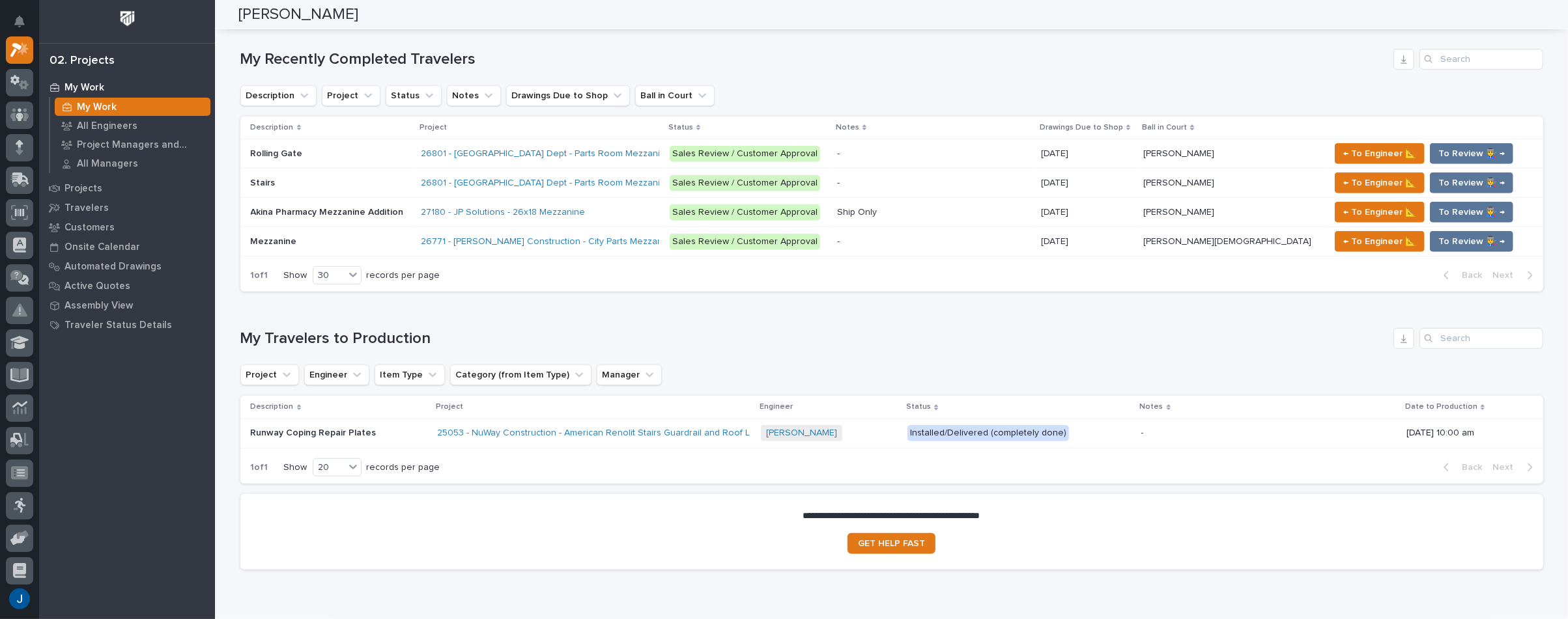
scroll to position [520, 0]
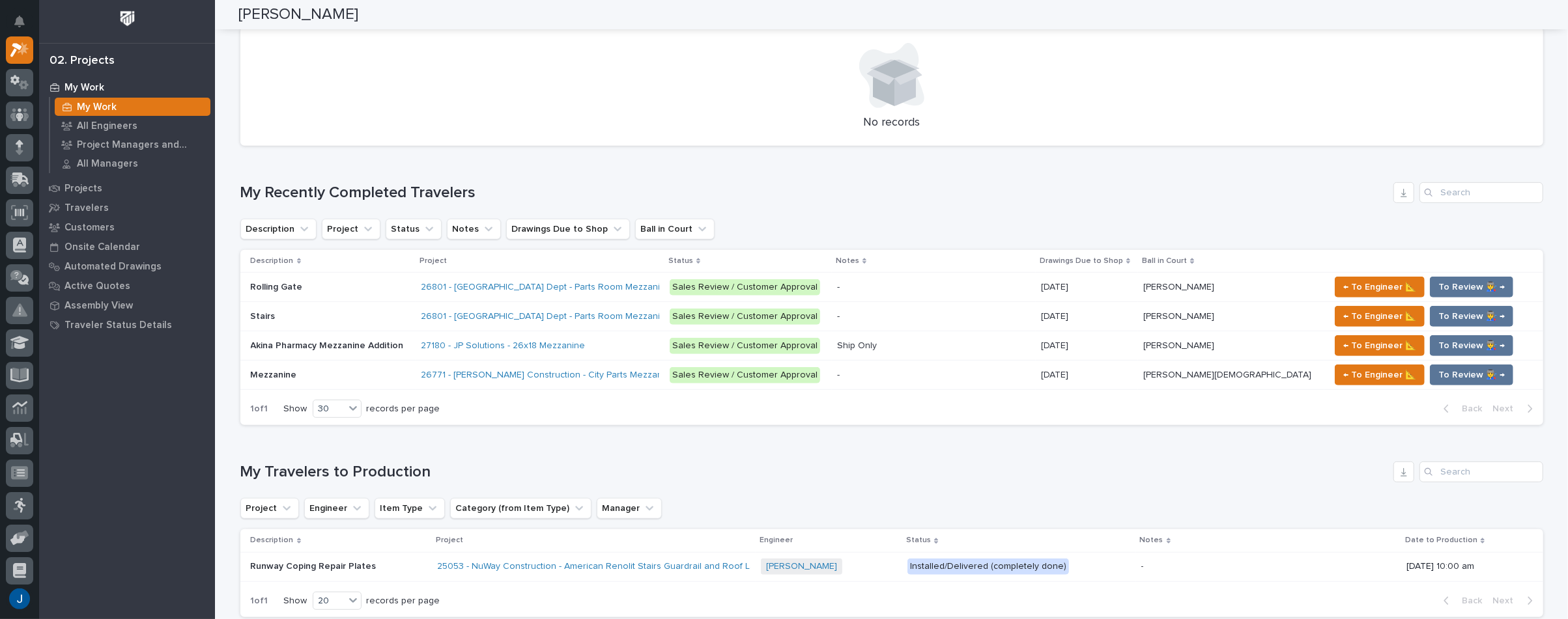
click at [450, 96] on div at bounding box center [891, 75] width 1271 height 65
click at [622, 86] on div at bounding box center [891, 75] width 1271 height 65
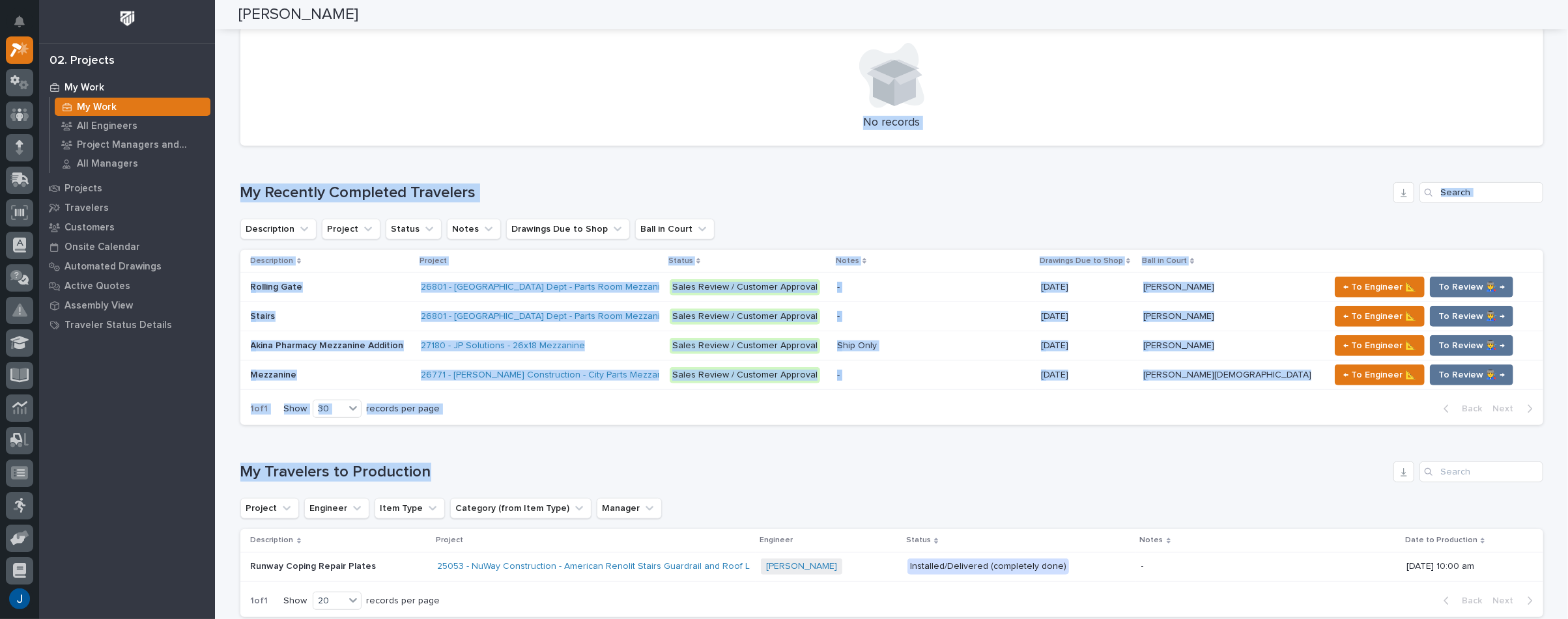
drag, startPoint x: 973, startPoint y: 438, endPoint x: 804, endPoint y: 97, distance: 380.6
click at [804, 96] on div "Loading... Saving… Loading... Saving… Loading... Saving… Loading... Saving… 1 ⏰…" at bounding box center [892, 158] width 1303 height 1112
click at [1002, 459] on div "Loading... Saving… My Travelers to Production Project Engineer Item Type Catego…" at bounding box center [892, 532] width 1303 height 192
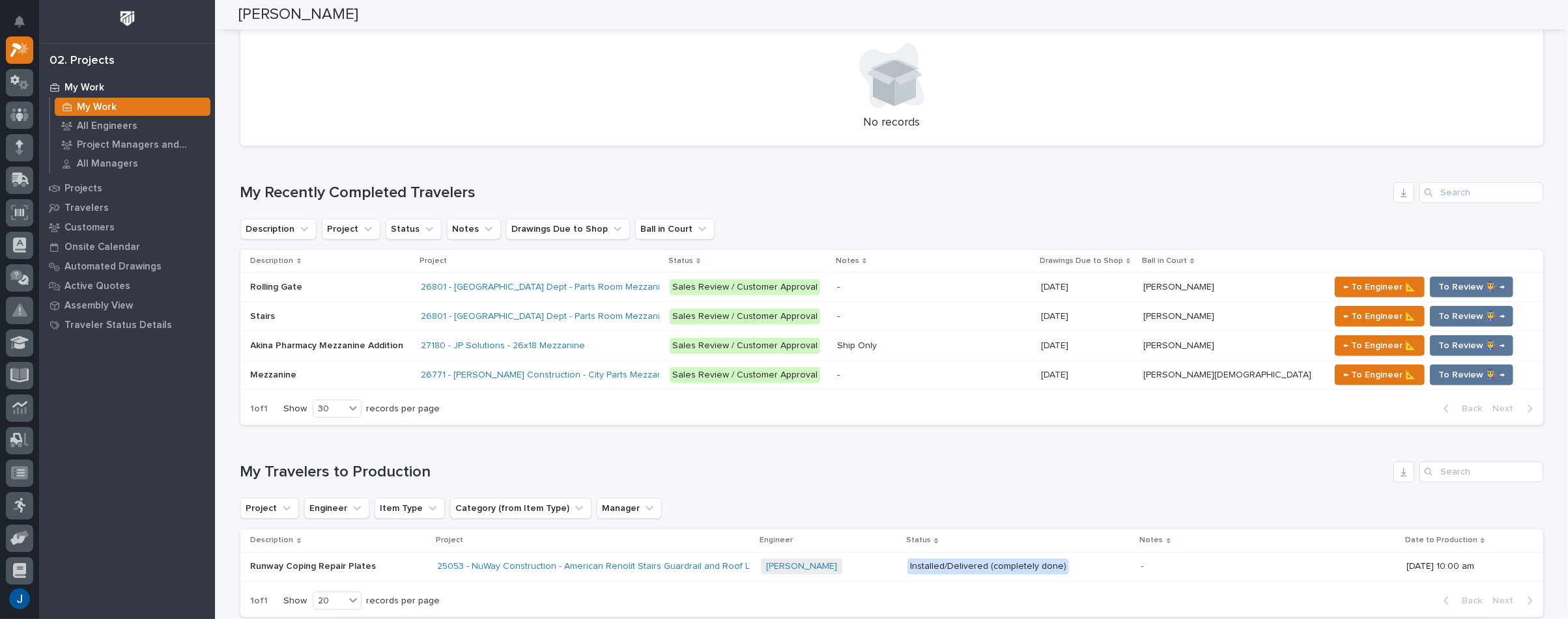
drag, startPoint x: 308, startPoint y: 65, endPoint x: 285, endPoint y: 59, distance: 23.8
click at [308, 65] on div at bounding box center [891, 75] width 1271 height 65
click at [132, 12] on img at bounding box center [127, 19] width 24 height 24
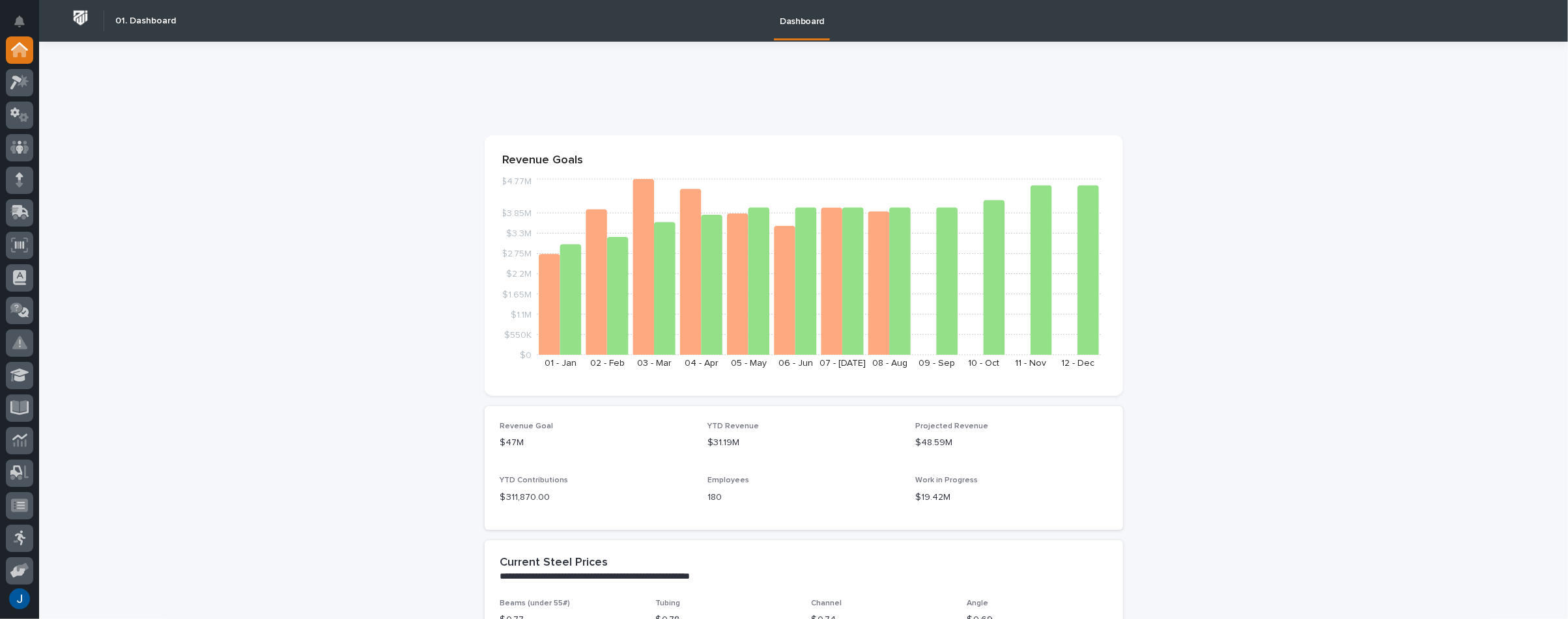
click at [77, 12] on img at bounding box center [80, 18] width 24 height 24
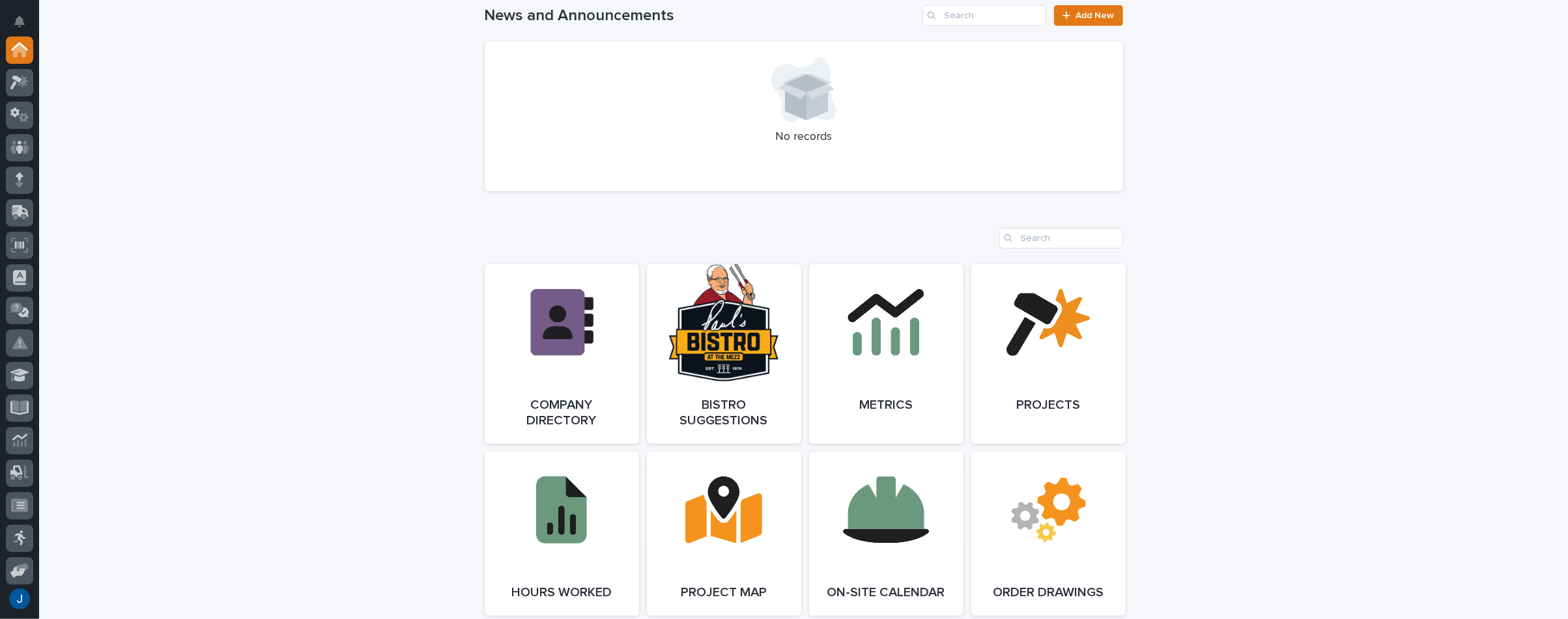
scroll to position [912, 0]
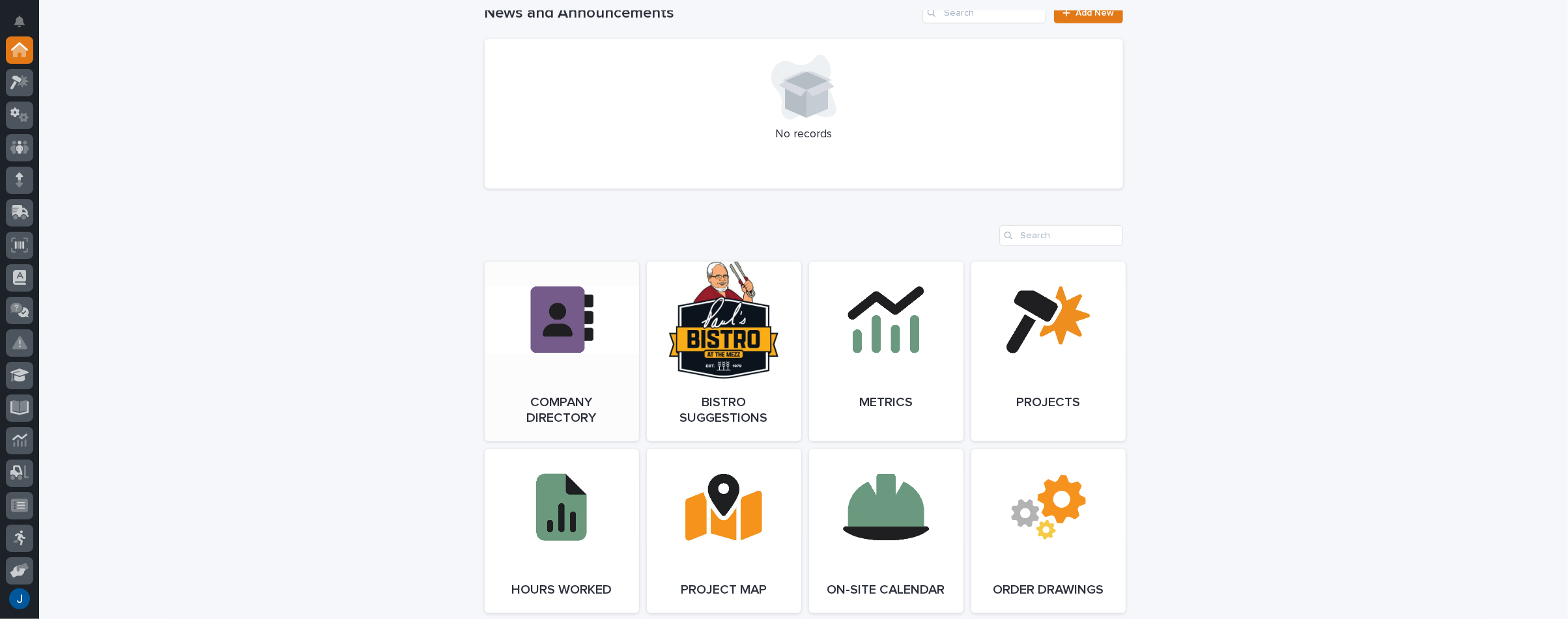
click at [546, 359] on link "Open Link" at bounding box center [562, 352] width 154 height 180
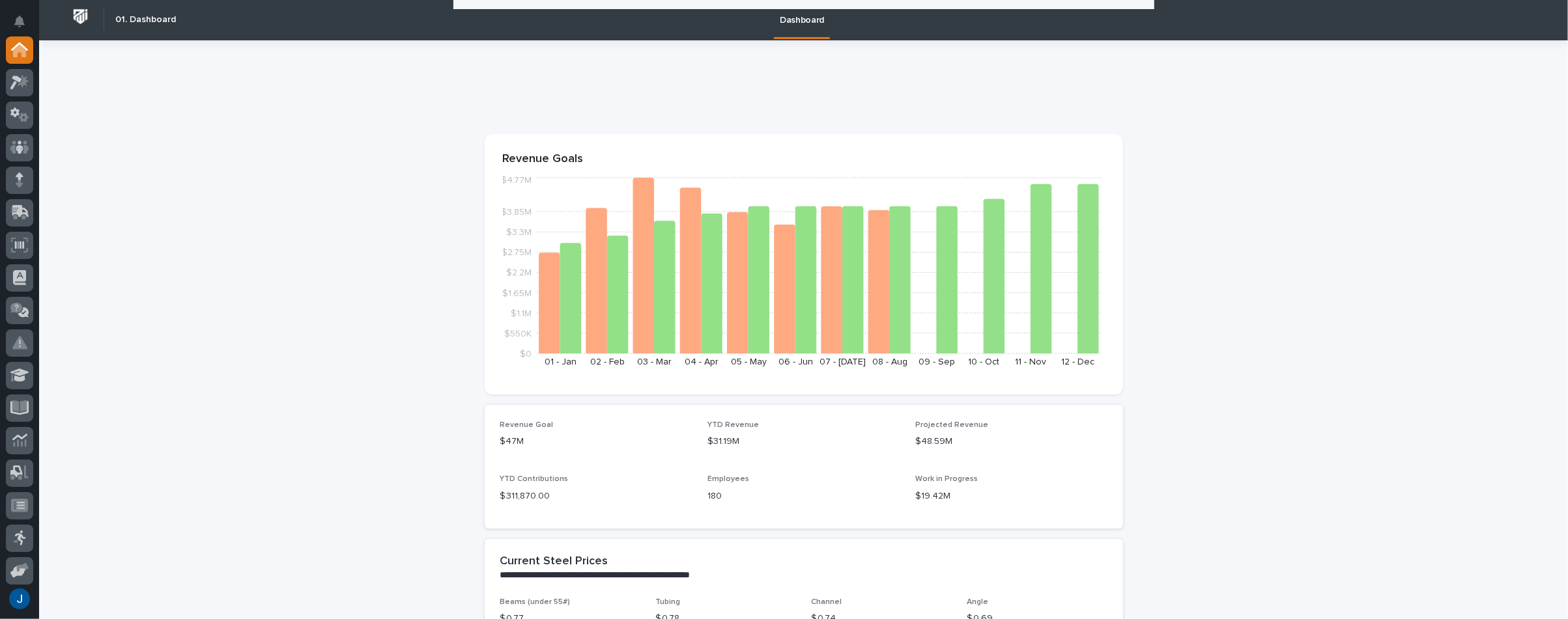
scroll to position [0, 0]
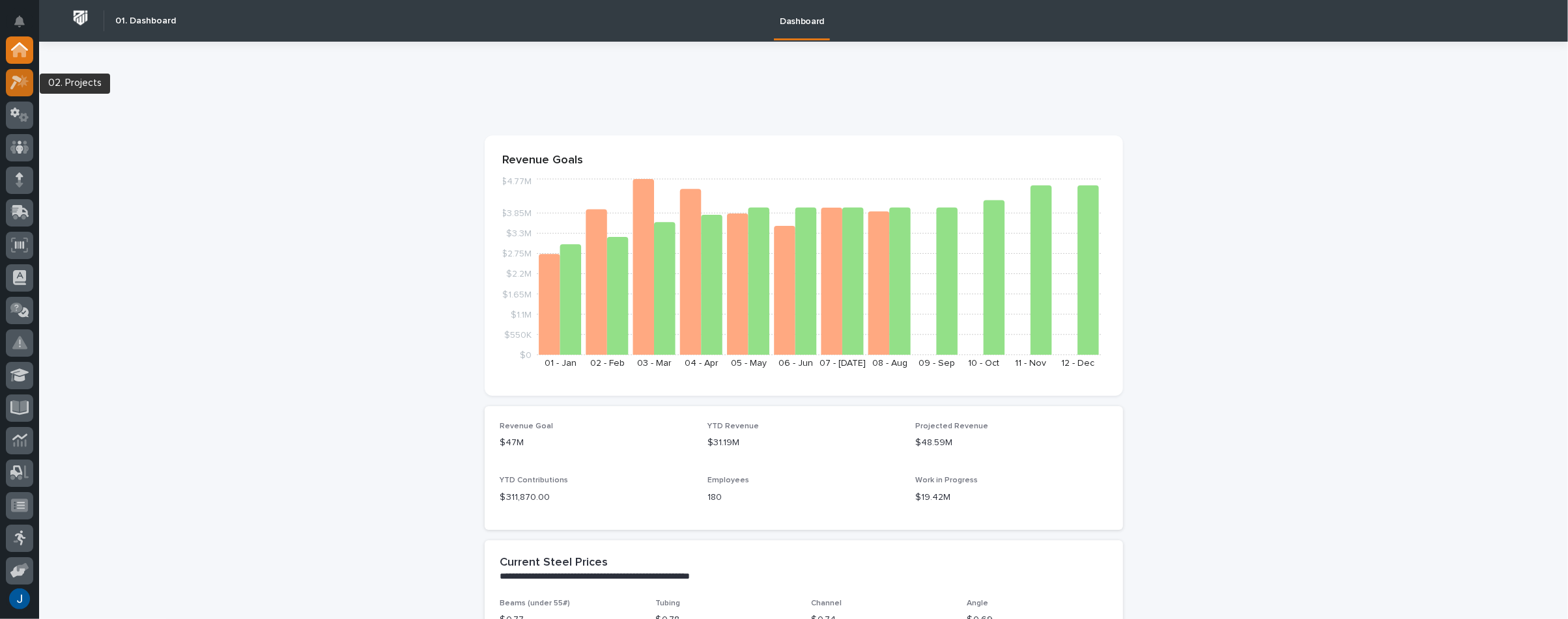
click at [15, 75] on icon at bounding box center [20, 82] width 19 height 15
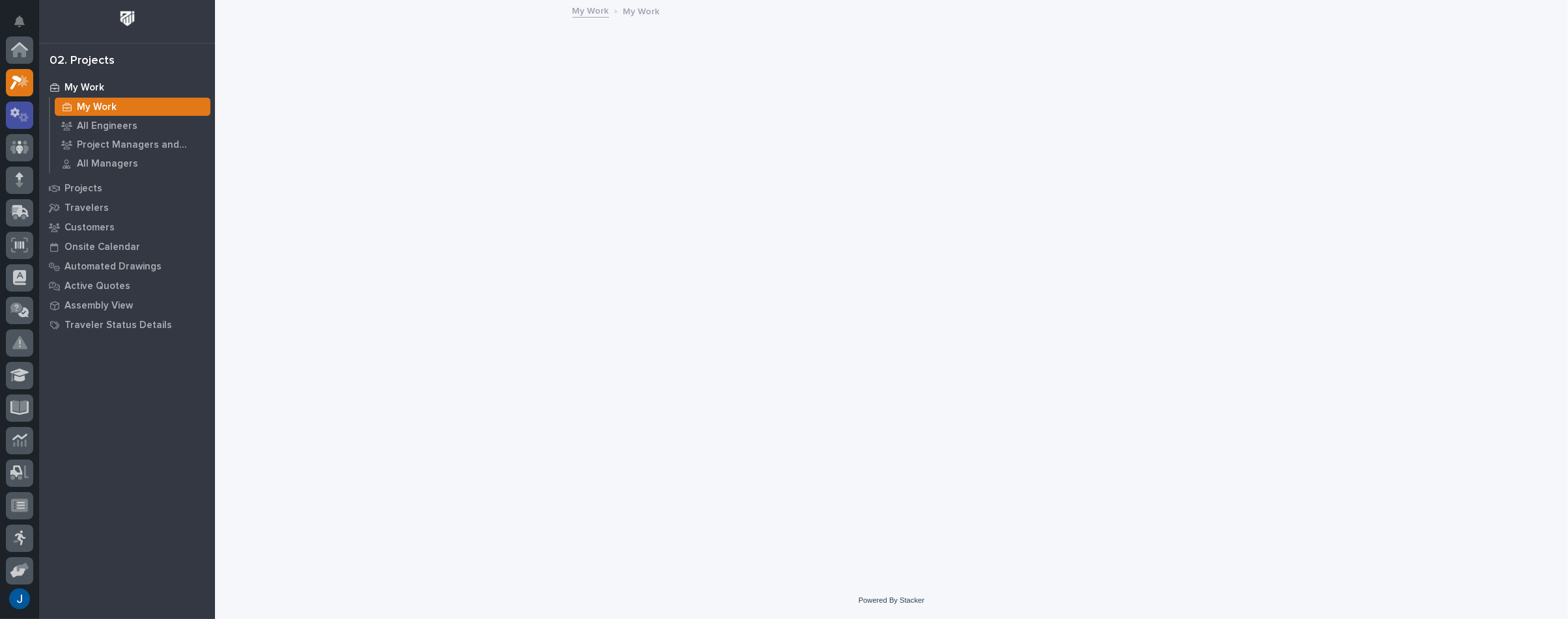
scroll to position [33, 0]
click at [89, 104] on p "My Work" at bounding box center [97, 107] width 40 height 12
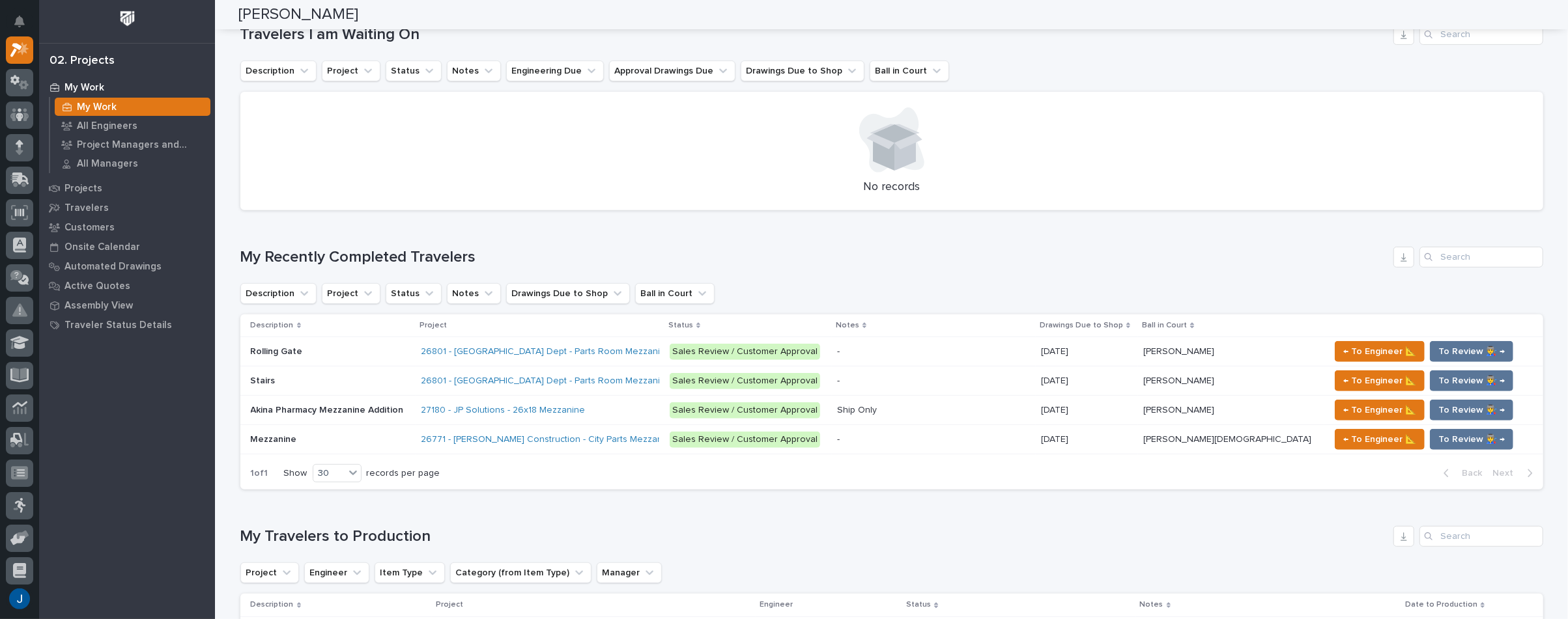
scroll to position [521, 0]
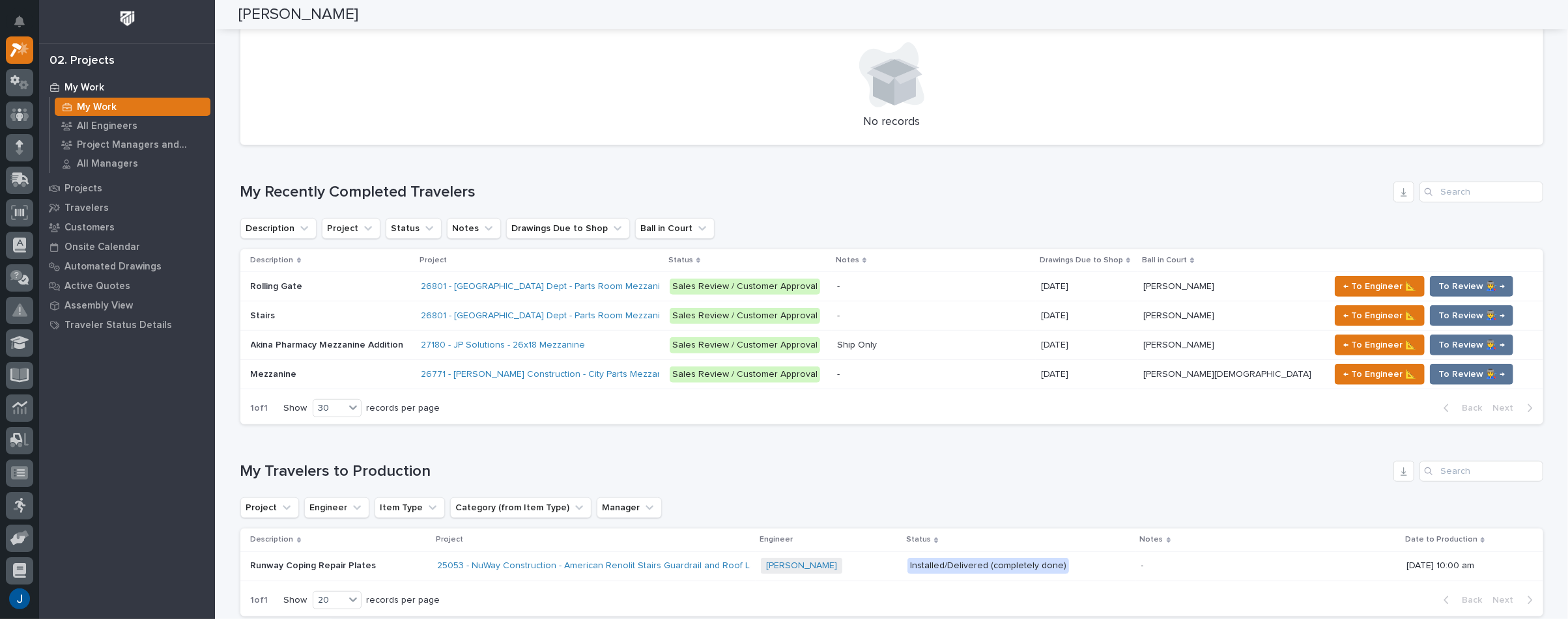
click at [479, 95] on div at bounding box center [891, 75] width 1271 height 65
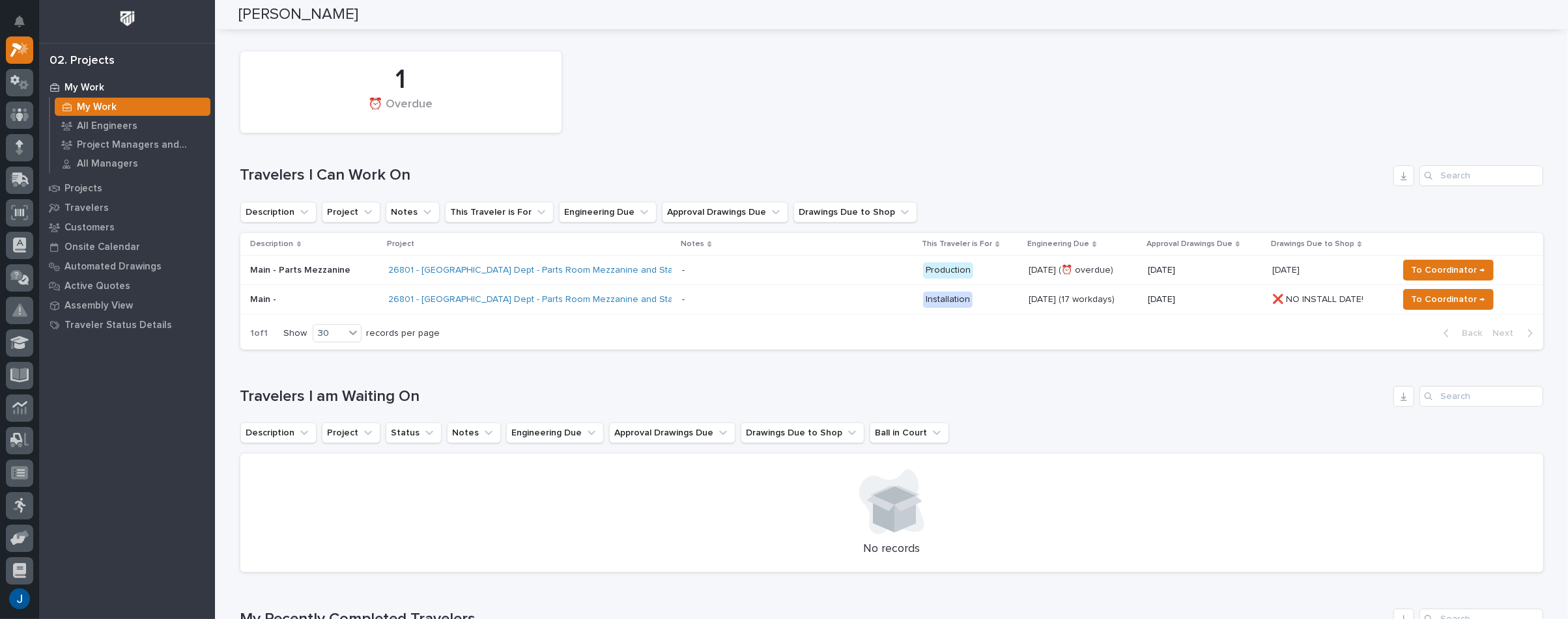
scroll to position [64, 0]
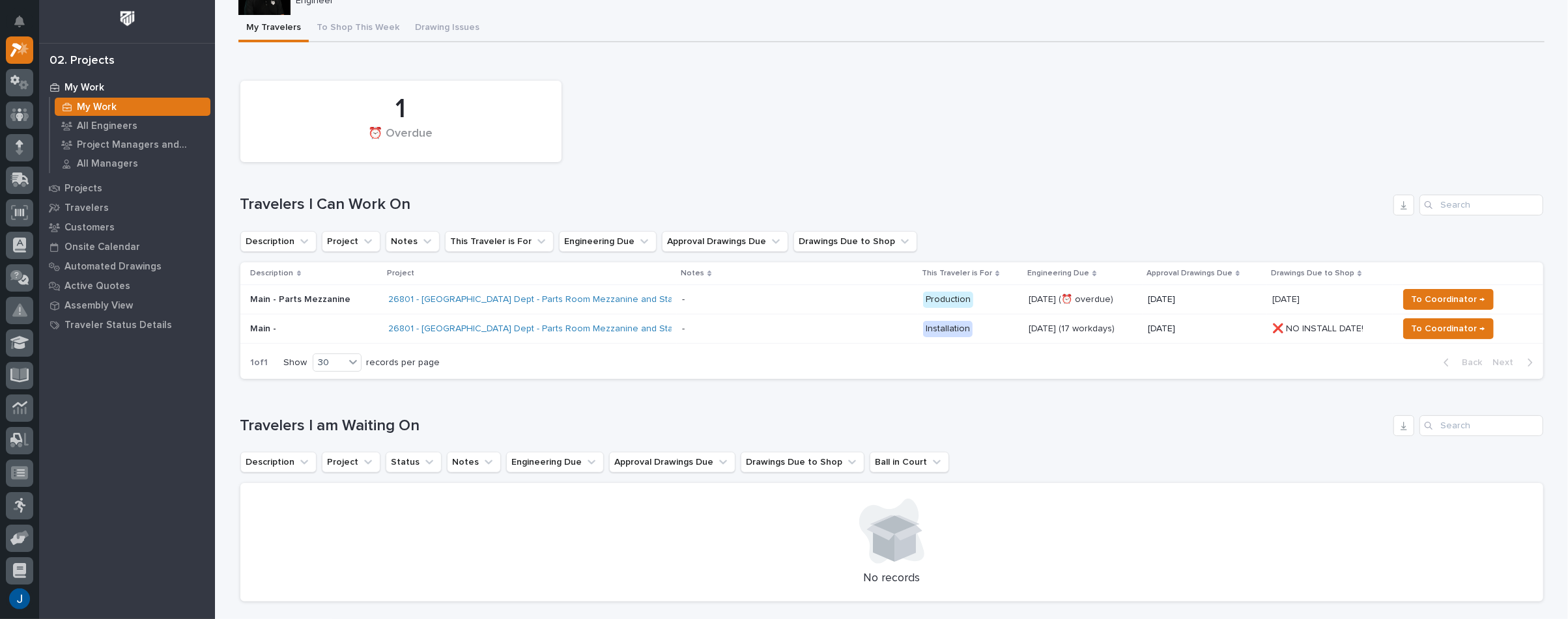
click at [263, 295] on p "Main - Parts Mezzanine" at bounding box center [315, 300] width 128 height 11
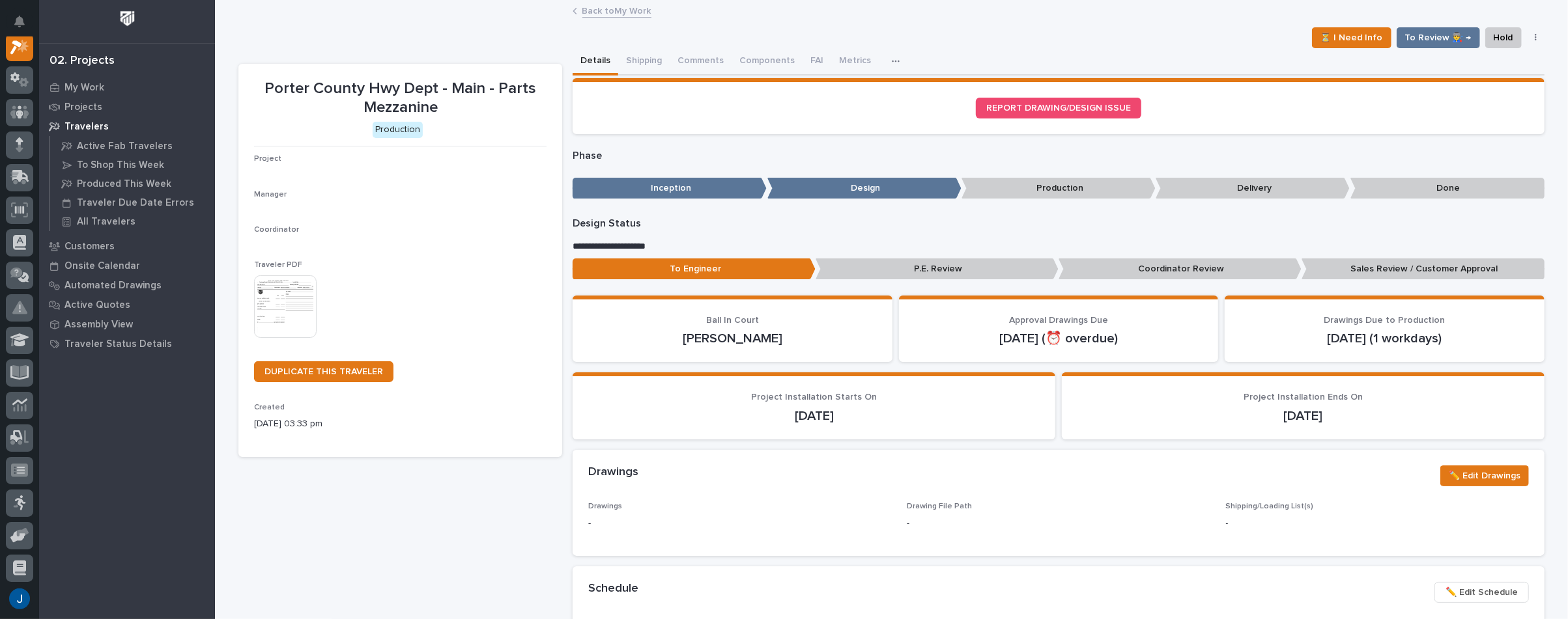
scroll to position [33, 0]
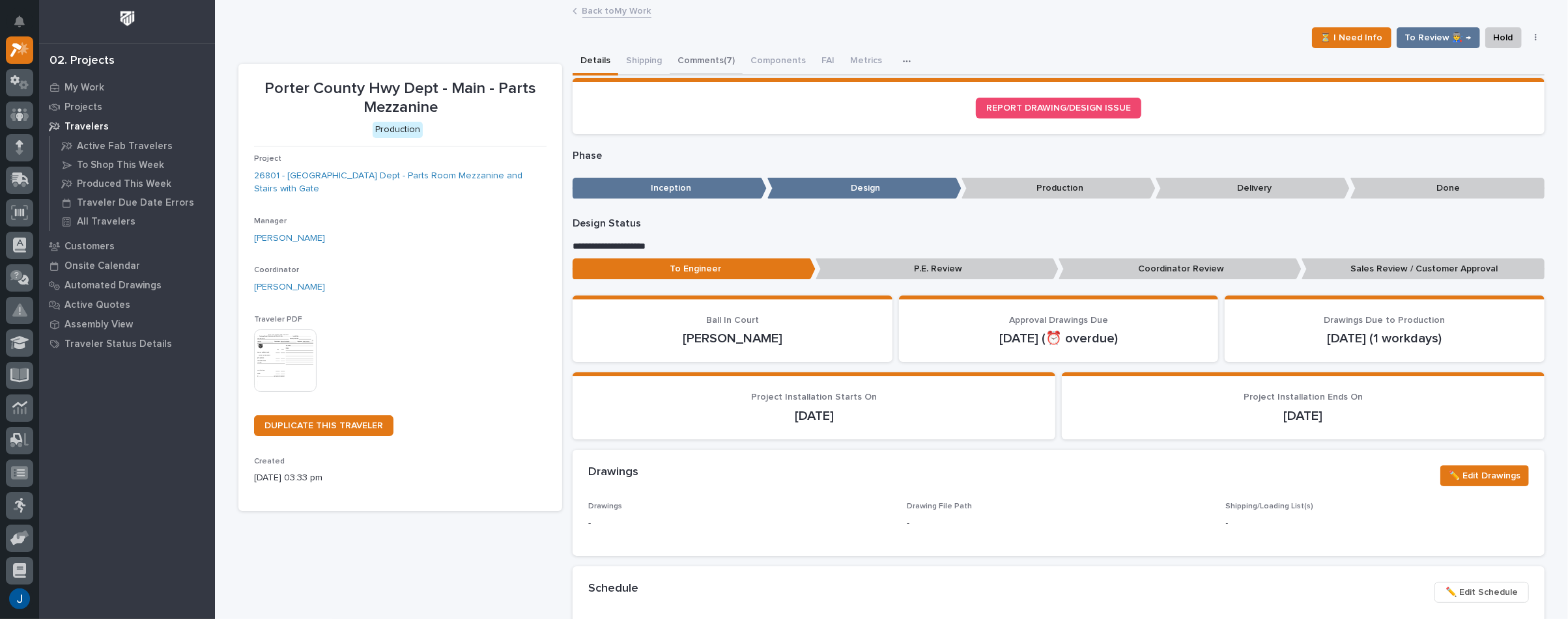
click at [699, 59] on button "Comments (7)" at bounding box center [706, 62] width 73 height 27
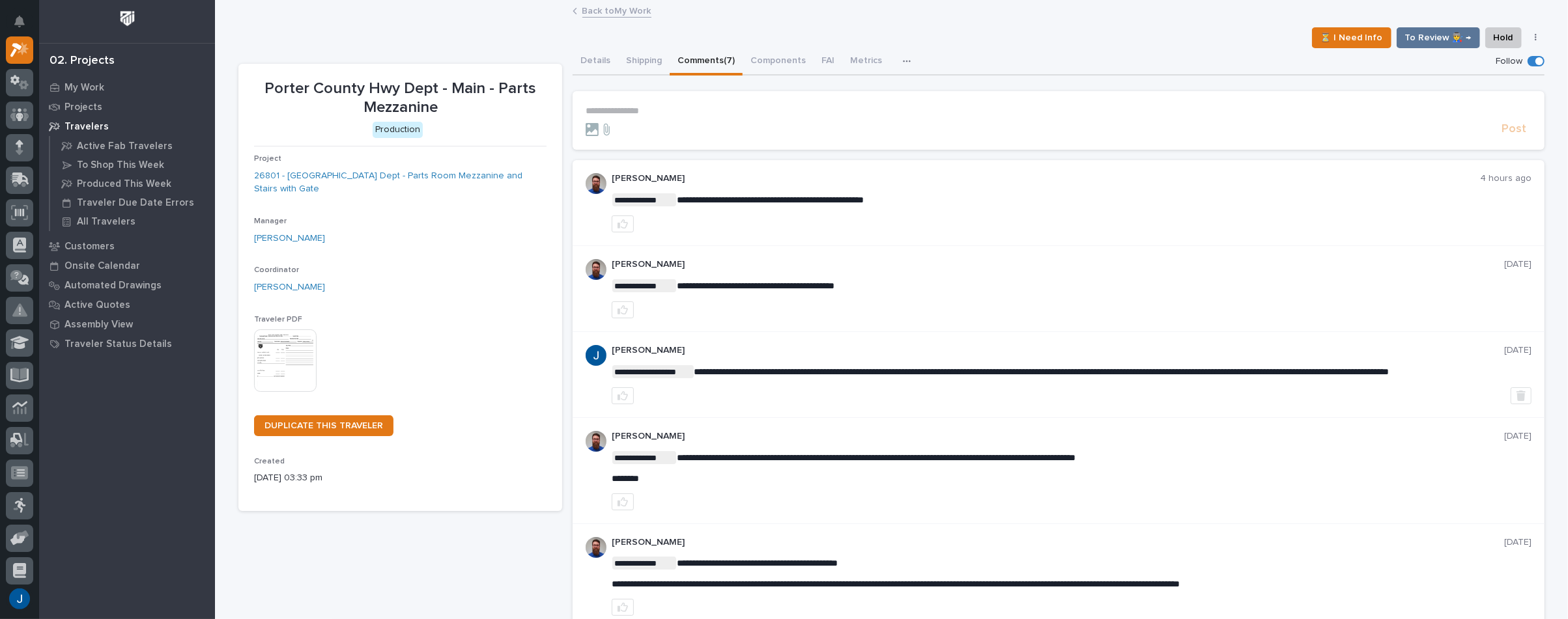
click at [379, 338] on div "This file cannot be opened Download File" at bounding box center [400, 362] width 293 height 65
click at [987, 239] on div "**********" at bounding box center [1058, 203] width 972 height 86
click at [619, 127] on div at bounding box center [1041, 130] width 910 height 13
click at [590, 128] on icon at bounding box center [592, 130] width 13 height 13
click at [586, 123] on input "file" at bounding box center [586, 123] width 0 height 0
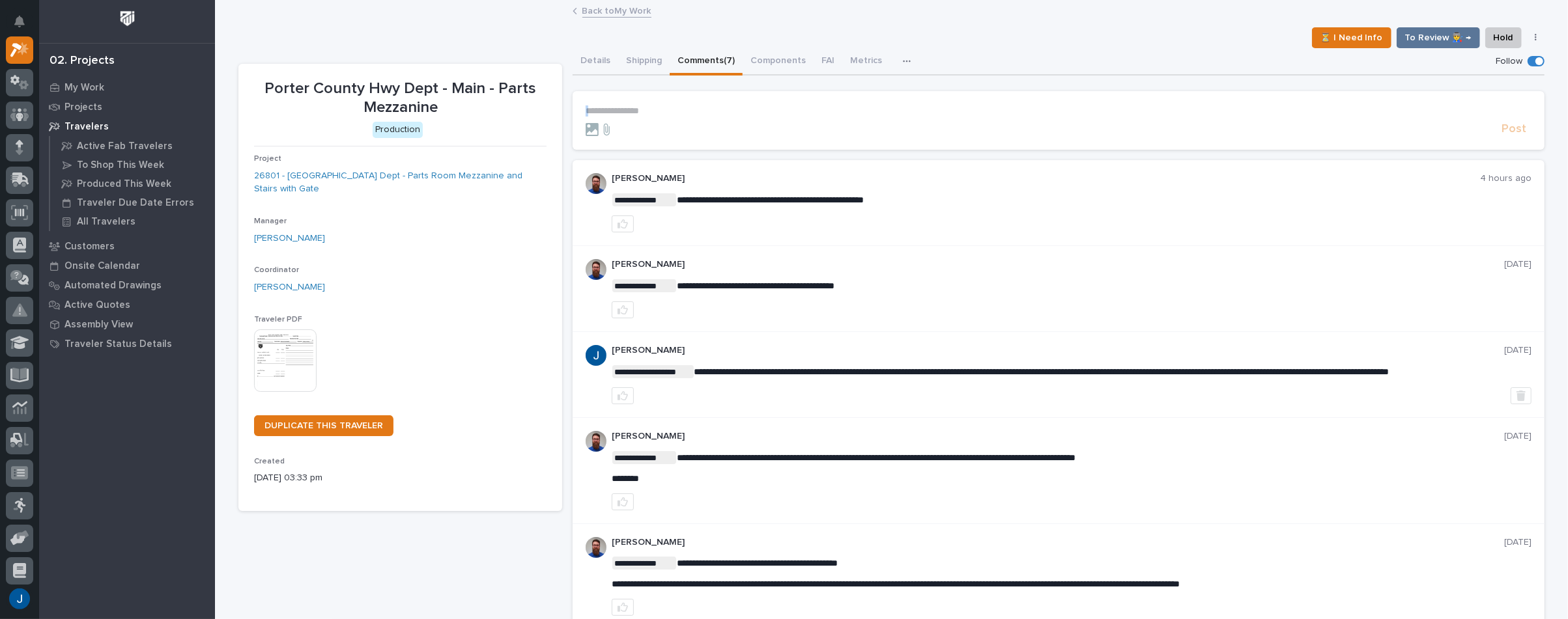
click at [618, 106] on p "**********" at bounding box center [1058, 111] width 945 height 11
click at [592, 111] on p "**********" at bounding box center [1058, 111] width 945 height 11
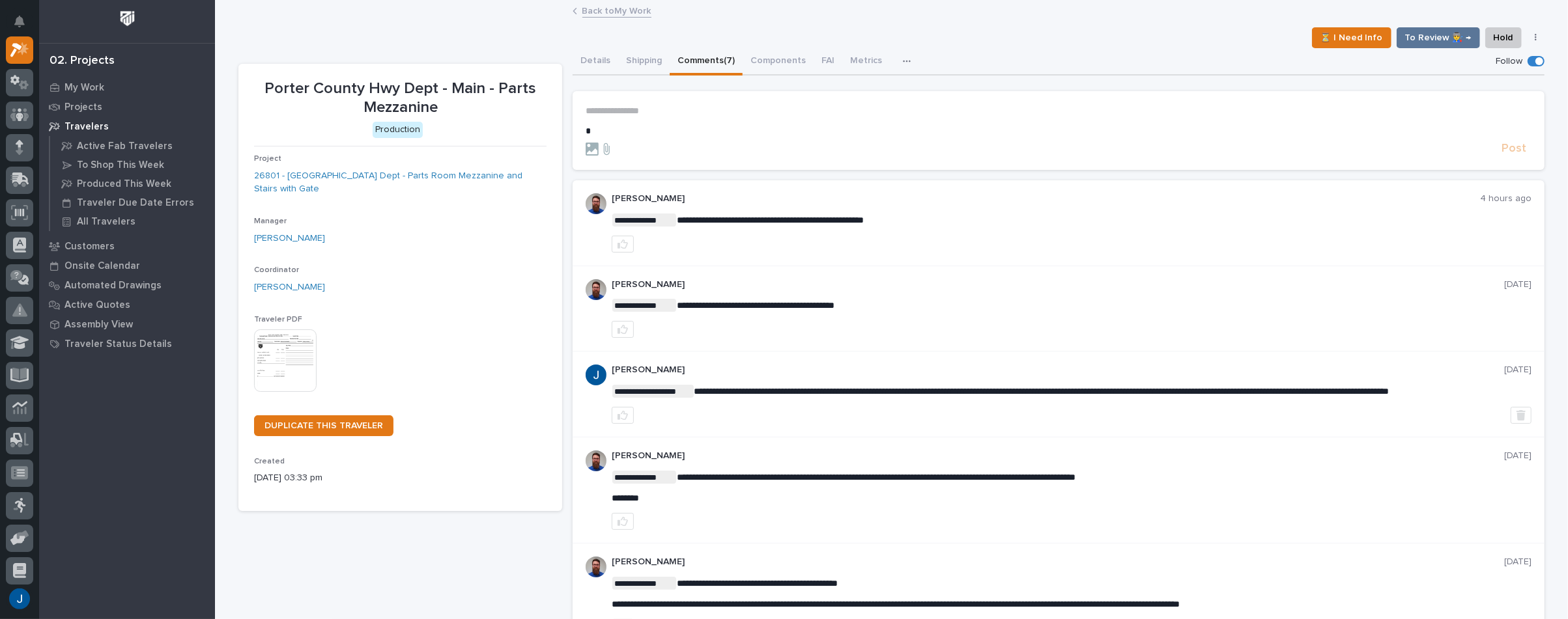
click at [605, 110] on p "**********" at bounding box center [1058, 111] width 945 height 11
drag, startPoint x: 596, startPoint y: 132, endPoint x: 543, endPoint y: 124, distance: 53.6
click at [543, 124] on div "**********" at bounding box center [891, 450] width 1306 height 804
click at [632, 119] on div "**********" at bounding box center [1058, 121] width 945 height 32
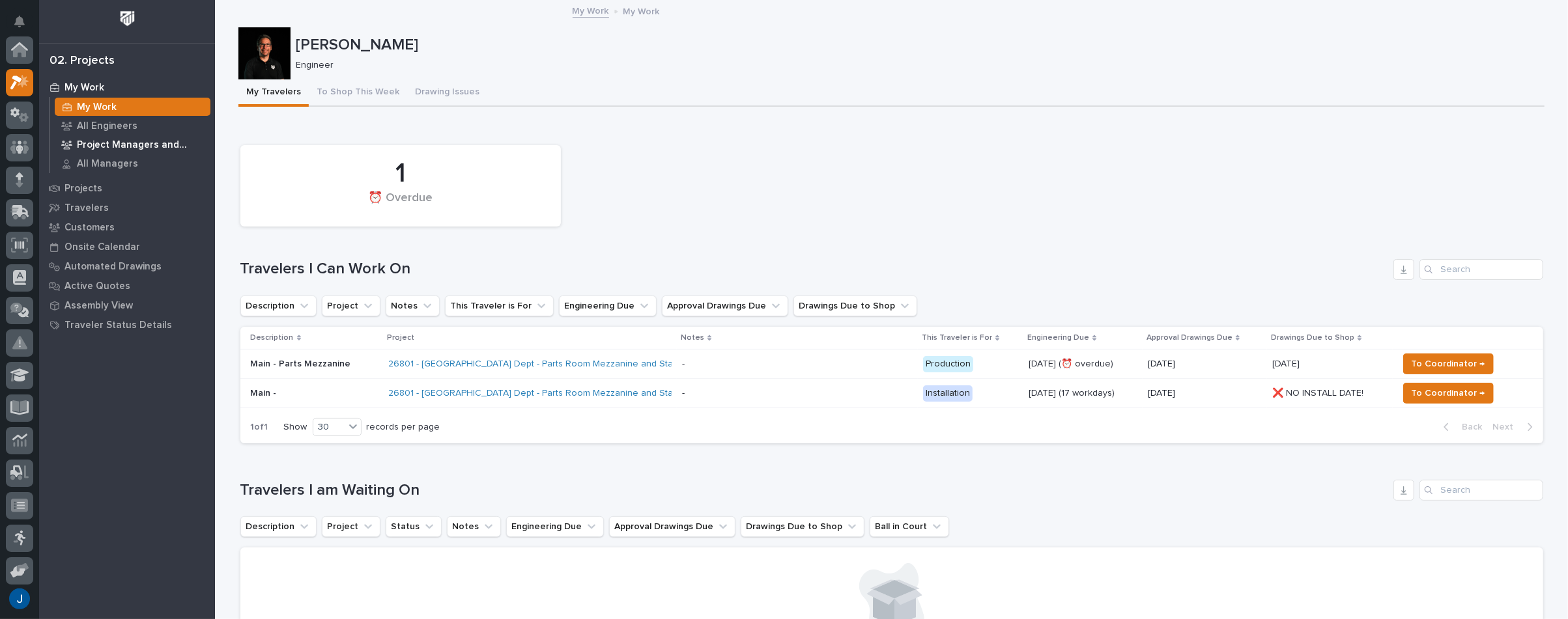
scroll to position [35, 0]
click at [298, 178] on div "1" at bounding box center [401, 174] width 277 height 33
click at [264, 358] on div "Main - Parts Mezzanine" at bounding box center [315, 363] width 128 height 14
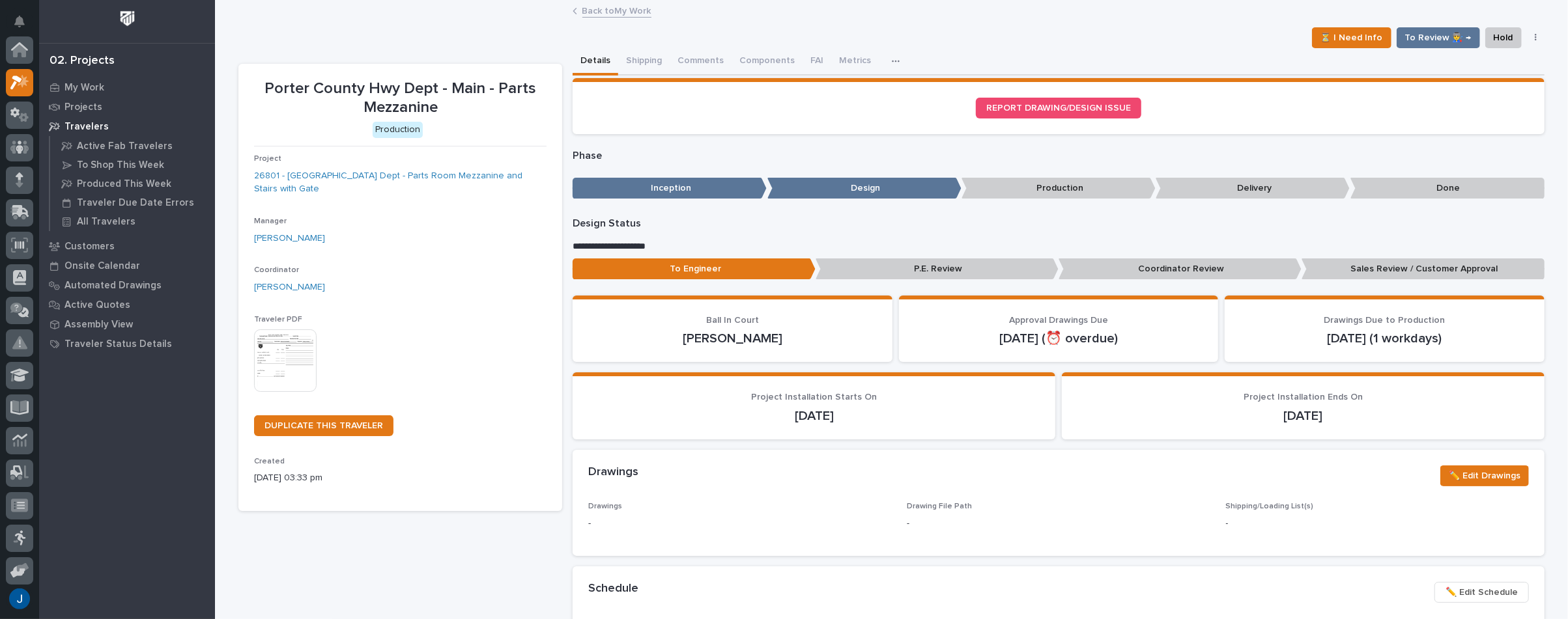
scroll to position [33, 0]
click at [708, 59] on button "Comments (7)" at bounding box center [706, 62] width 73 height 27
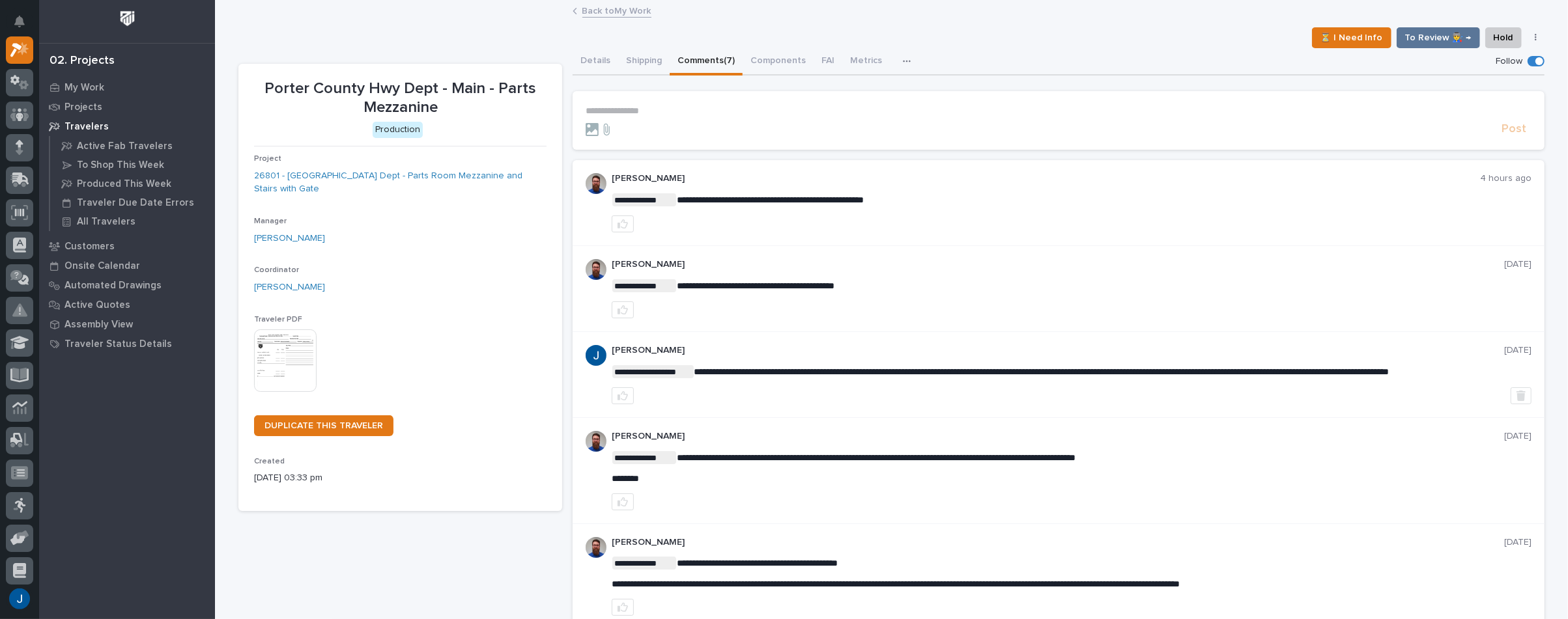
click at [596, 111] on p "**********" at bounding box center [1058, 111] width 945 height 11
click at [611, 109] on p "**********" at bounding box center [1058, 111] width 945 height 11
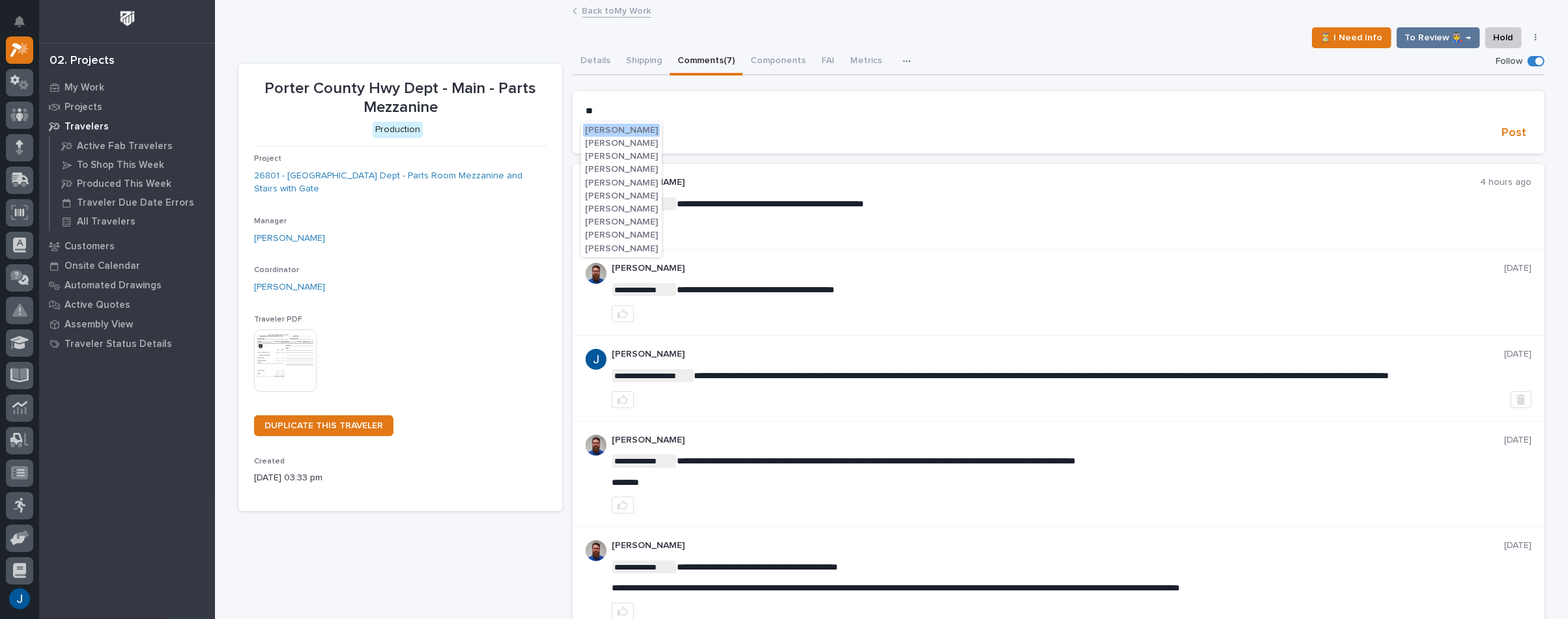
click at [610, 213] on span "Weston Hochstetler" at bounding box center [621, 208] width 73 height 9
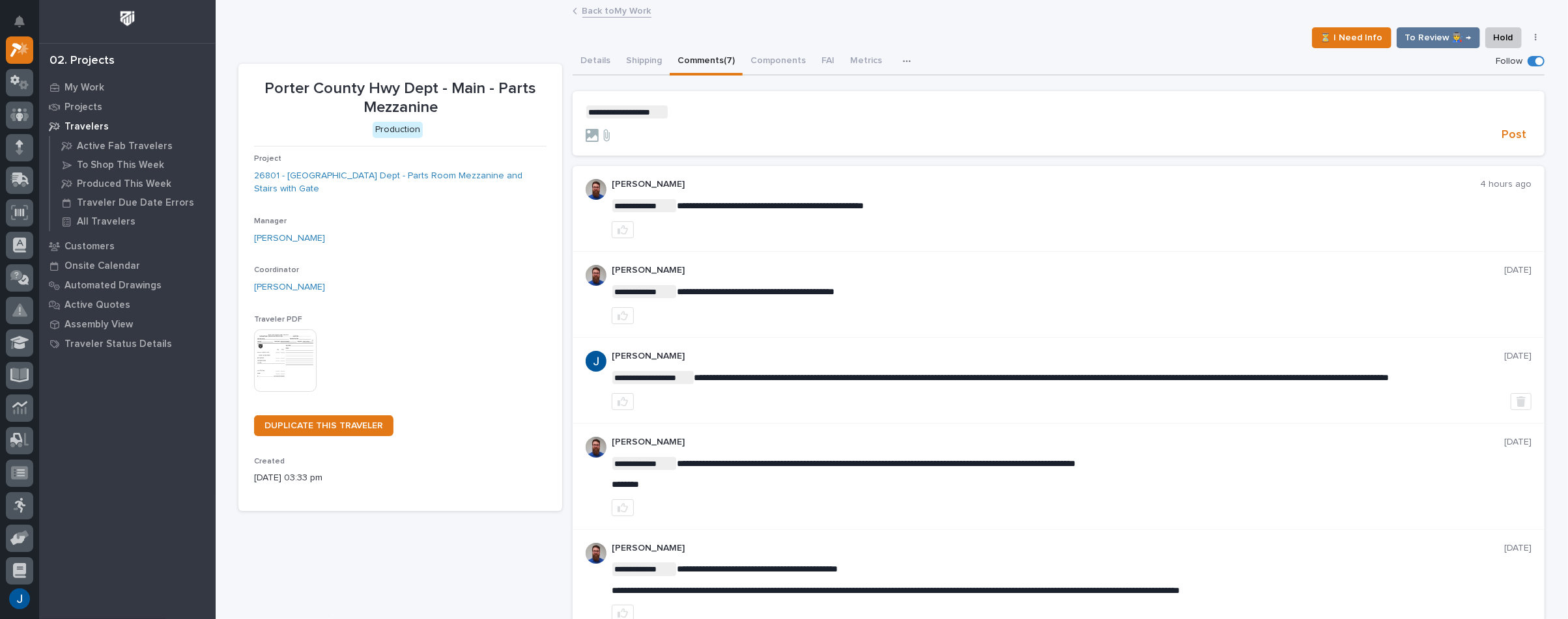
click at [677, 119] on form "**********" at bounding box center [1058, 124] width 945 height 38
click at [665, 109] on p "**********" at bounding box center [1058, 112] width 945 height 13
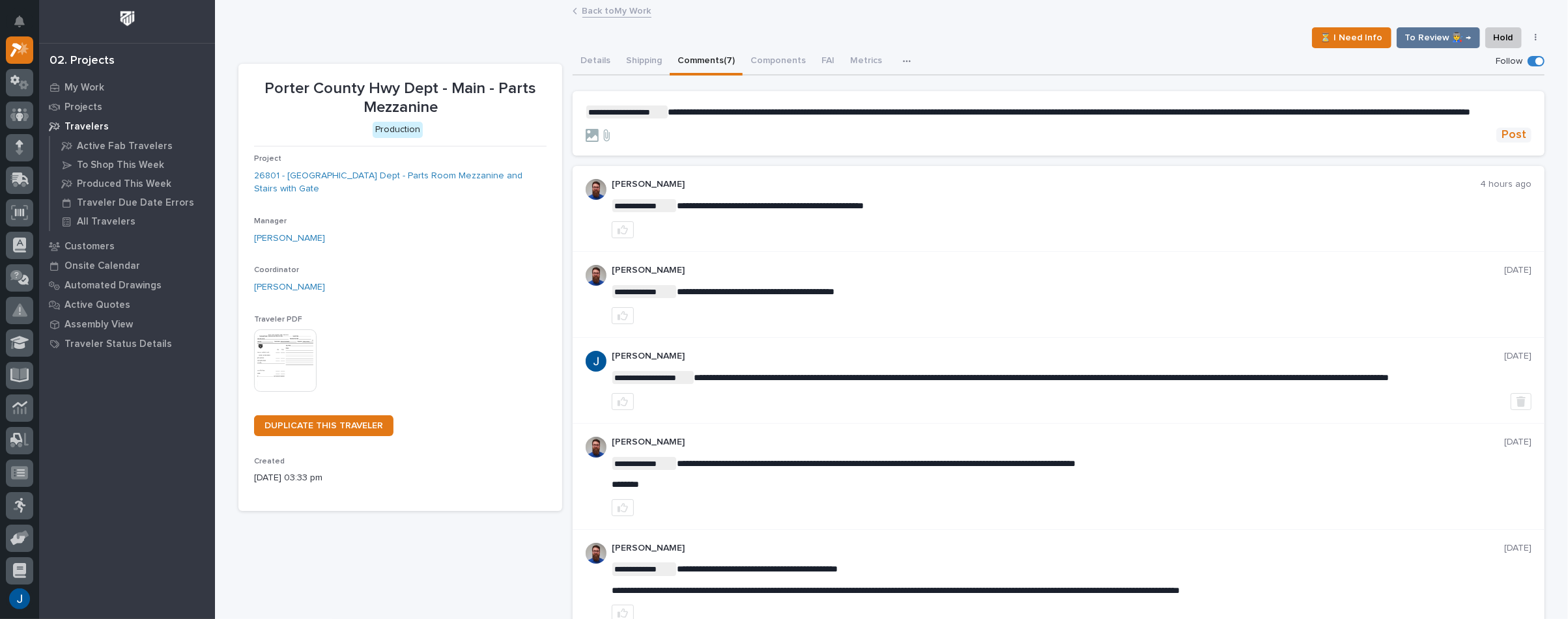
click at [1511, 143] on span "Post" at bounding box center [1514, 135] width 25 height 15
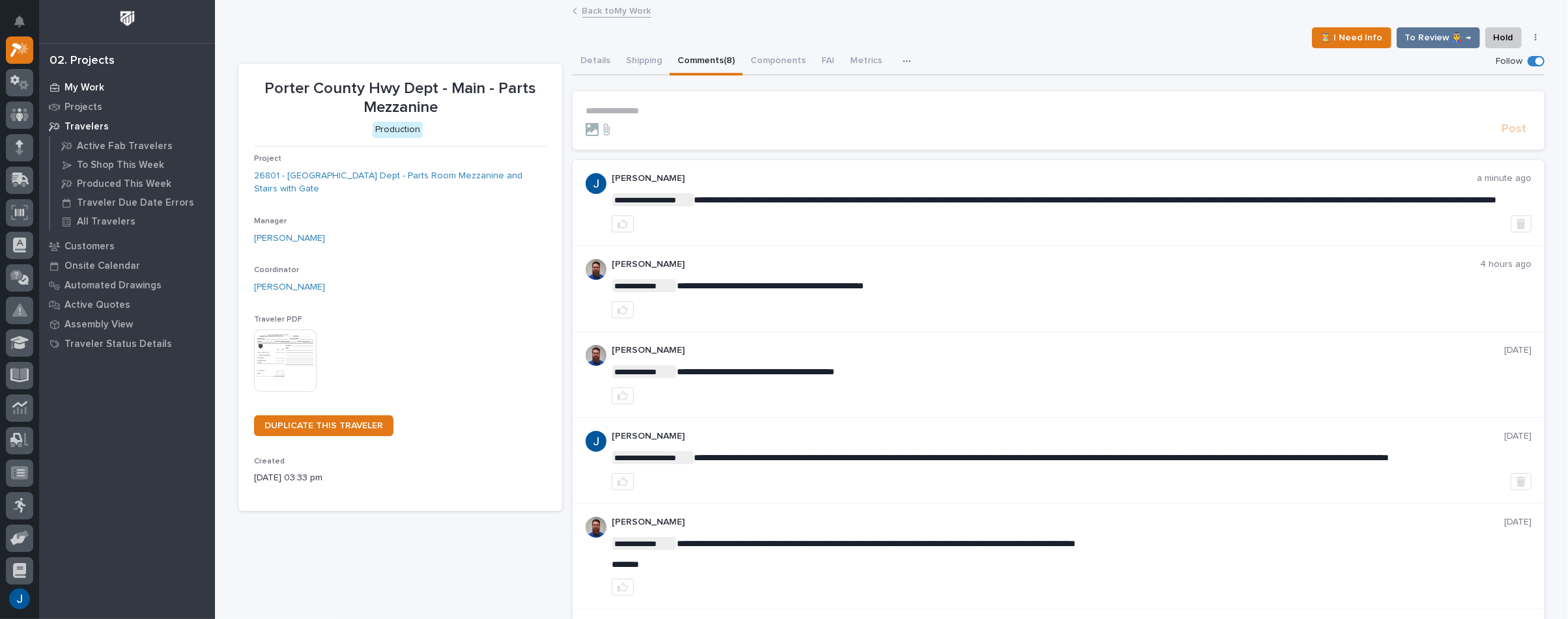
click at [86, 86] on p "My Work" at bounding box center [84, 88] width 40 height 12
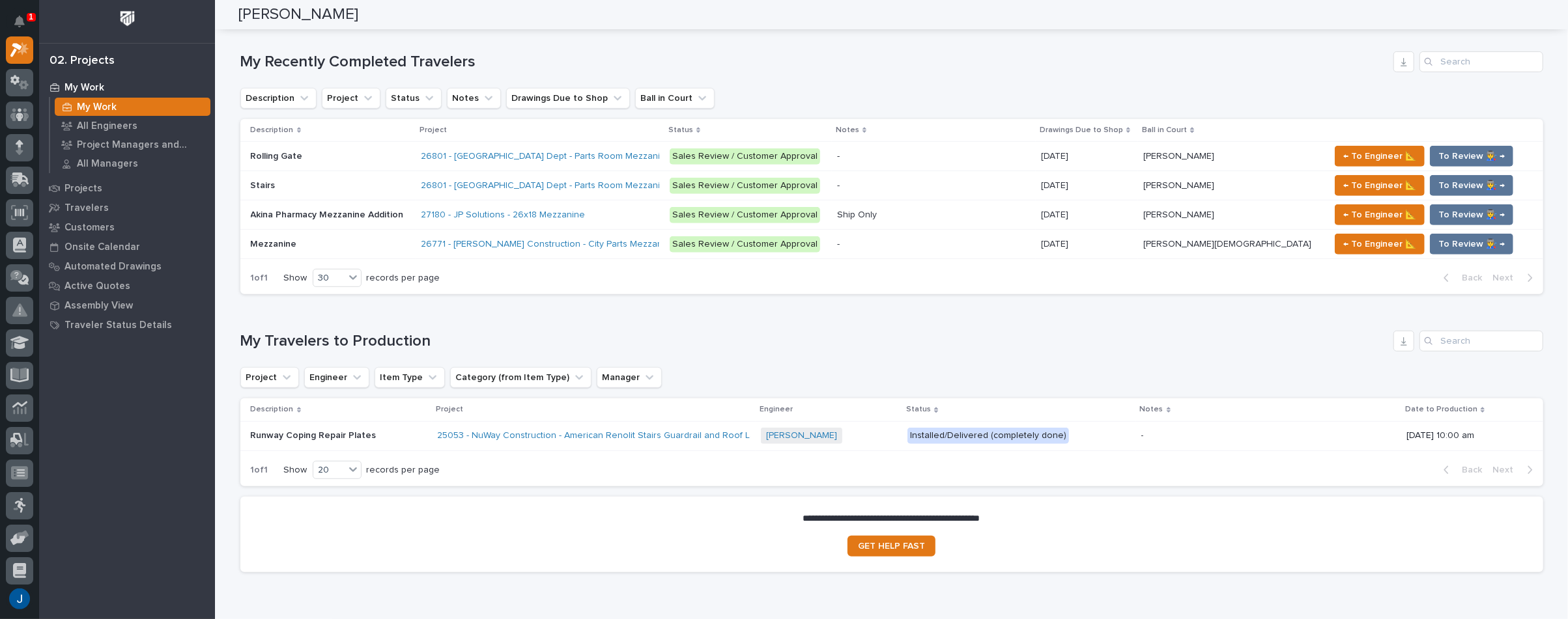
scroll to position [666, 0]
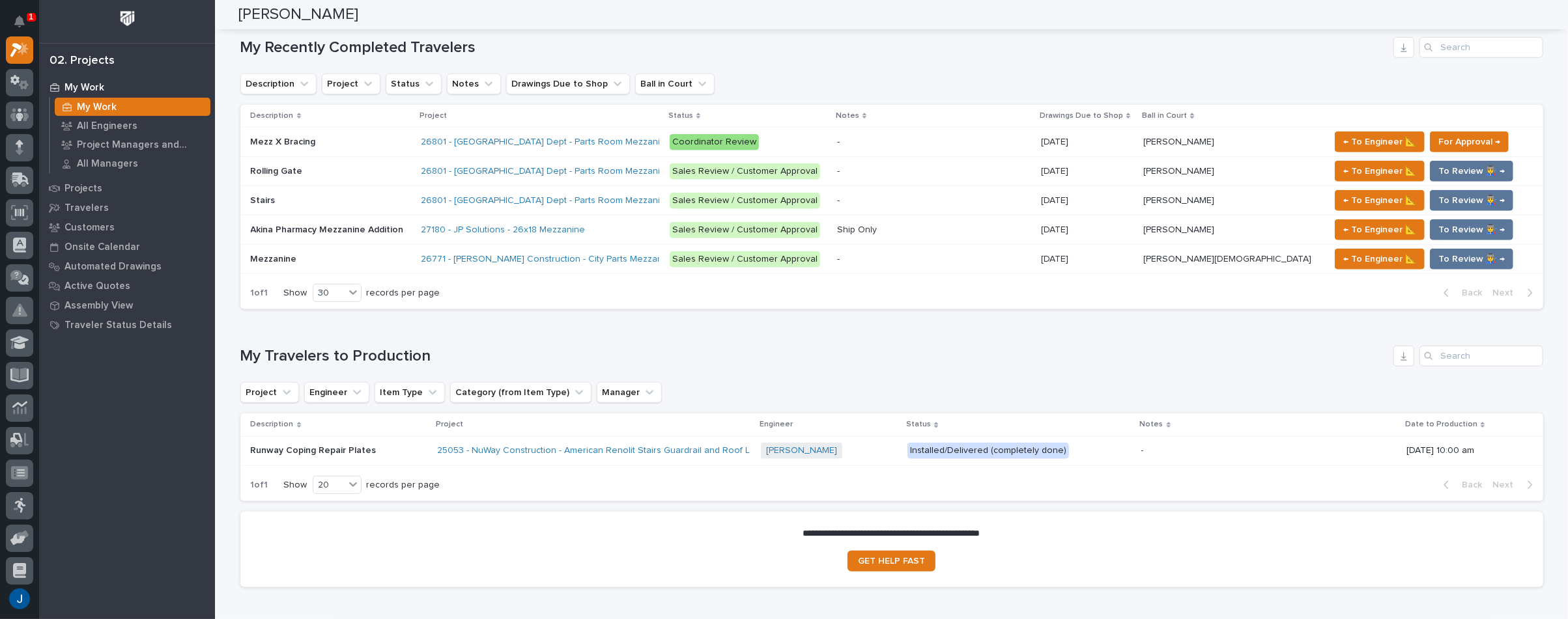
drag, startPoint x: 529, startPoint y: 294, endPoint x: 507, endPoint y: 290, distance: 22.4
click at [529, 294] on div "1 of 1 Show 30 records per page Back Next" at bounding box center [892, 293] width 1303 height 33
click at [265, 135] on p "Mezz X Bracing" at bounding box center [285, 141] width 68 height 14
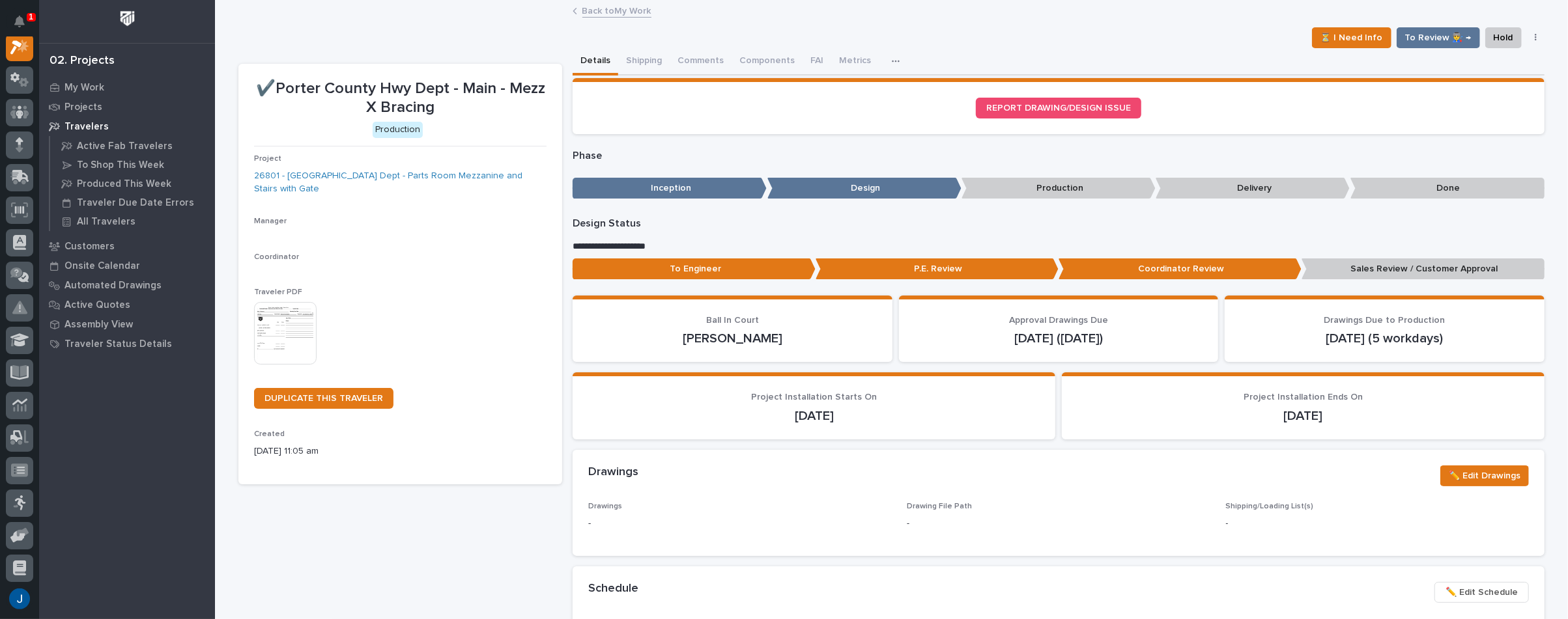
scroll to position [33, 0]
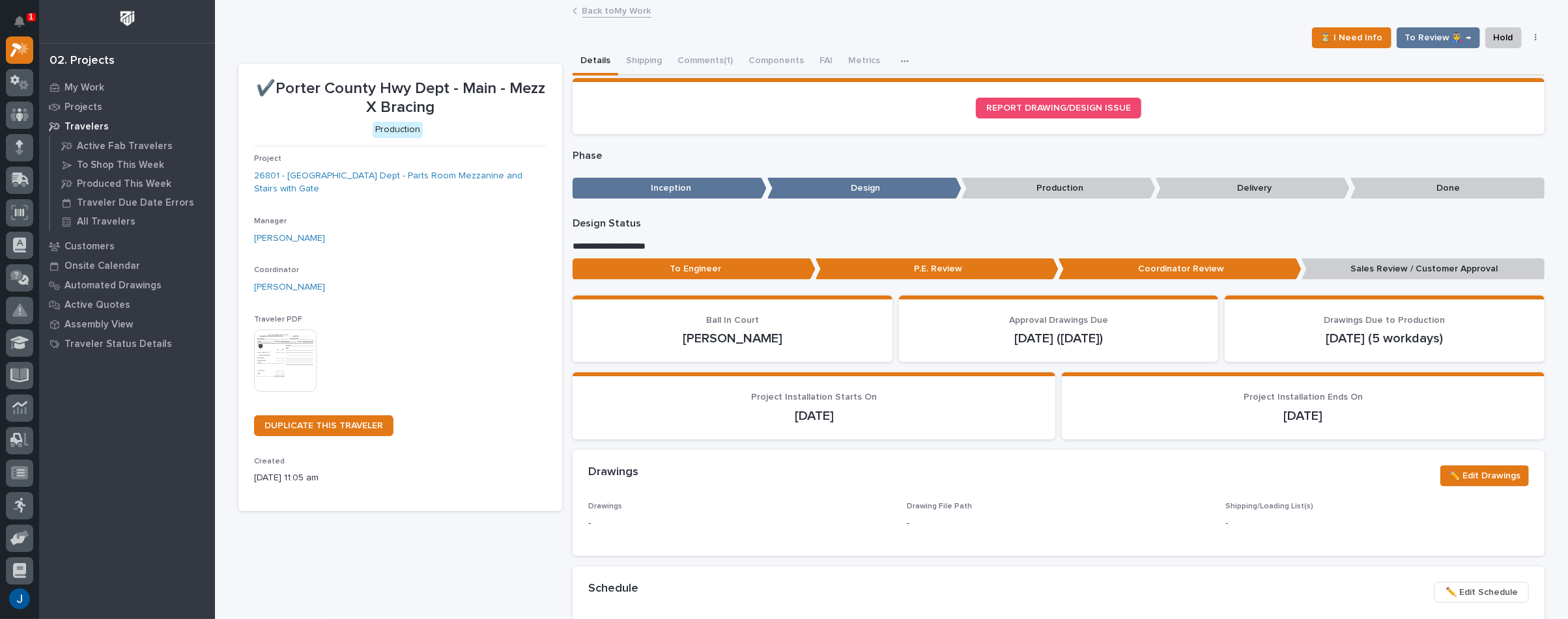
click at [269, 367] on img at bounding box center [285, 361] width 62 height 62
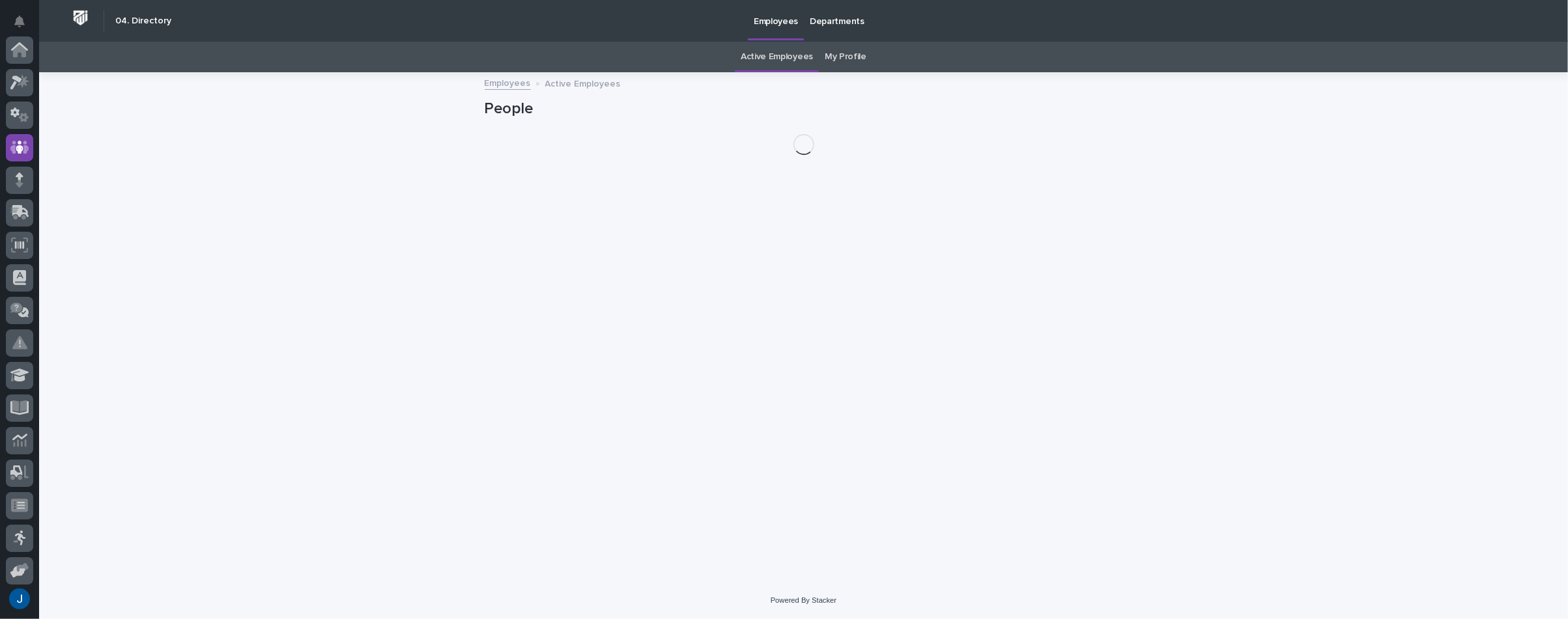
scroll to position [98, 0]
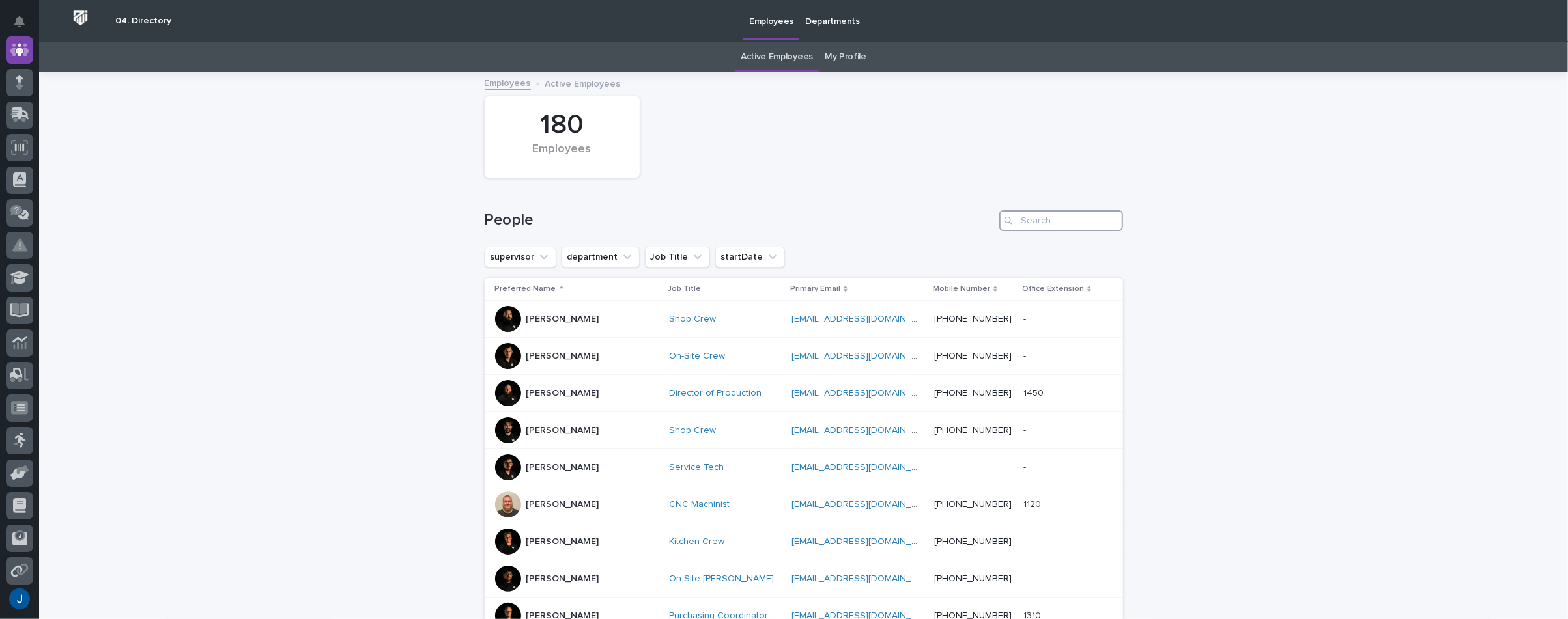
click at [1039, 222] on input "Search" at bounding box center [1061, 221] width 124 height 21
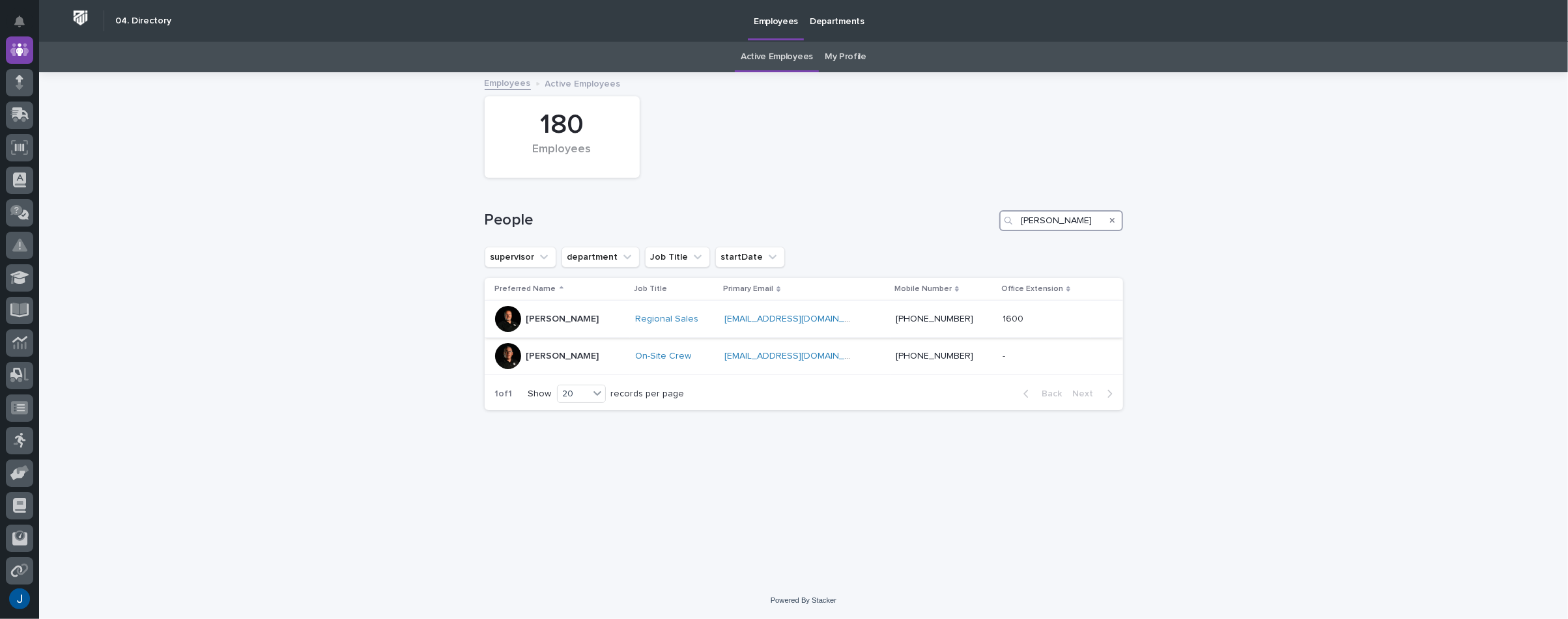
type input "[PERSON_NAME]"
click at [515, 314] on div at bounding box center [508, 319] width 26 height 26
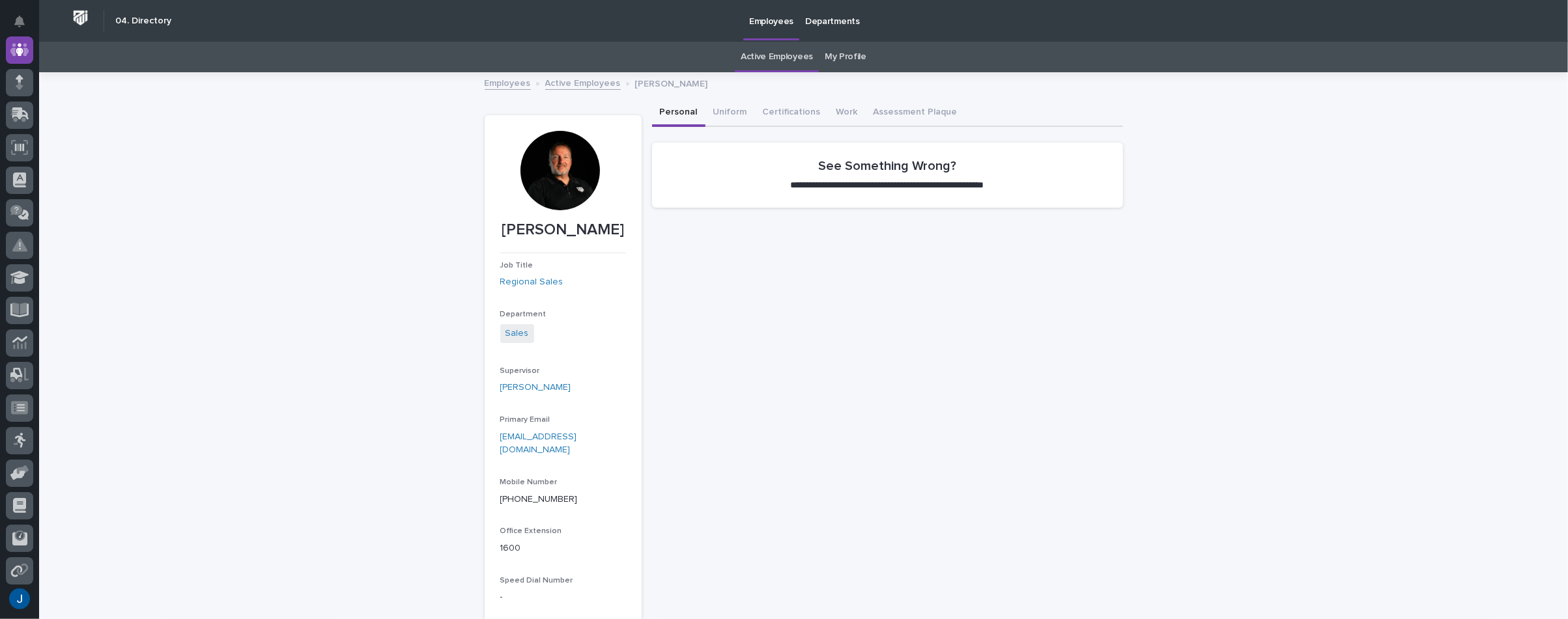
click at [369, 175] on div "**********" at bounding box center [804, 402] width 1529 height 657
